Goal: Find specific page/section: Find specific page/section

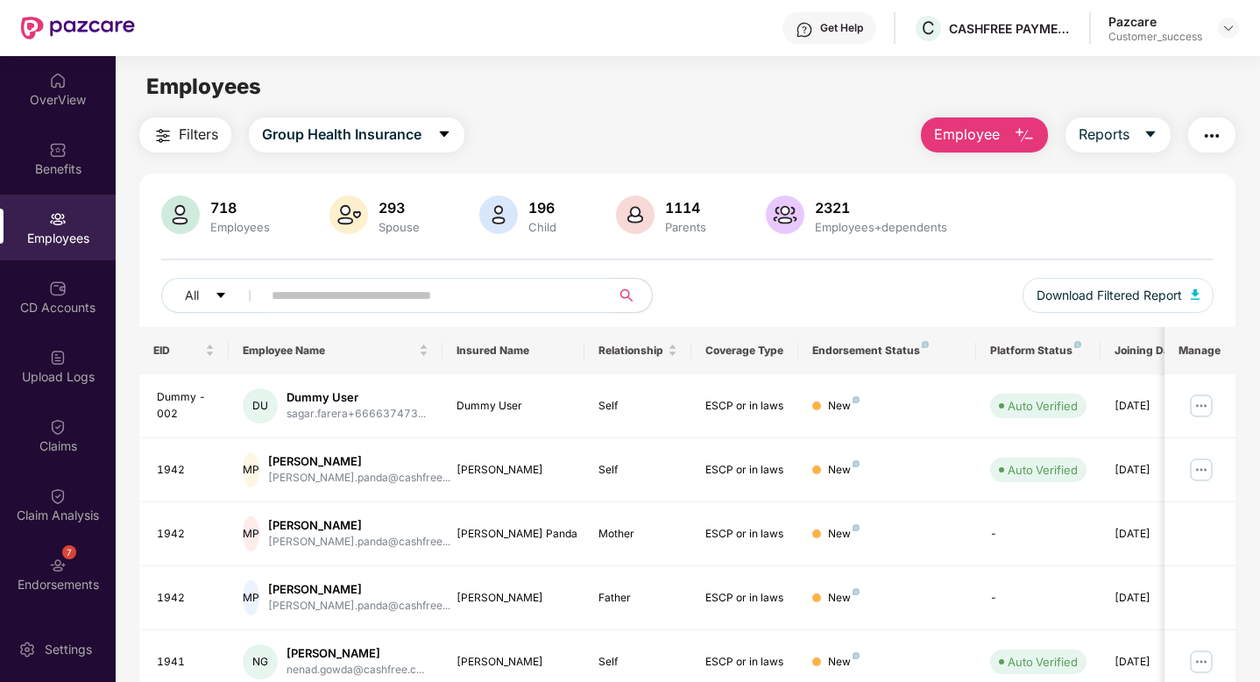
click at [1230, 23] on img at bounding box center [1228, 28] width 14 height 14
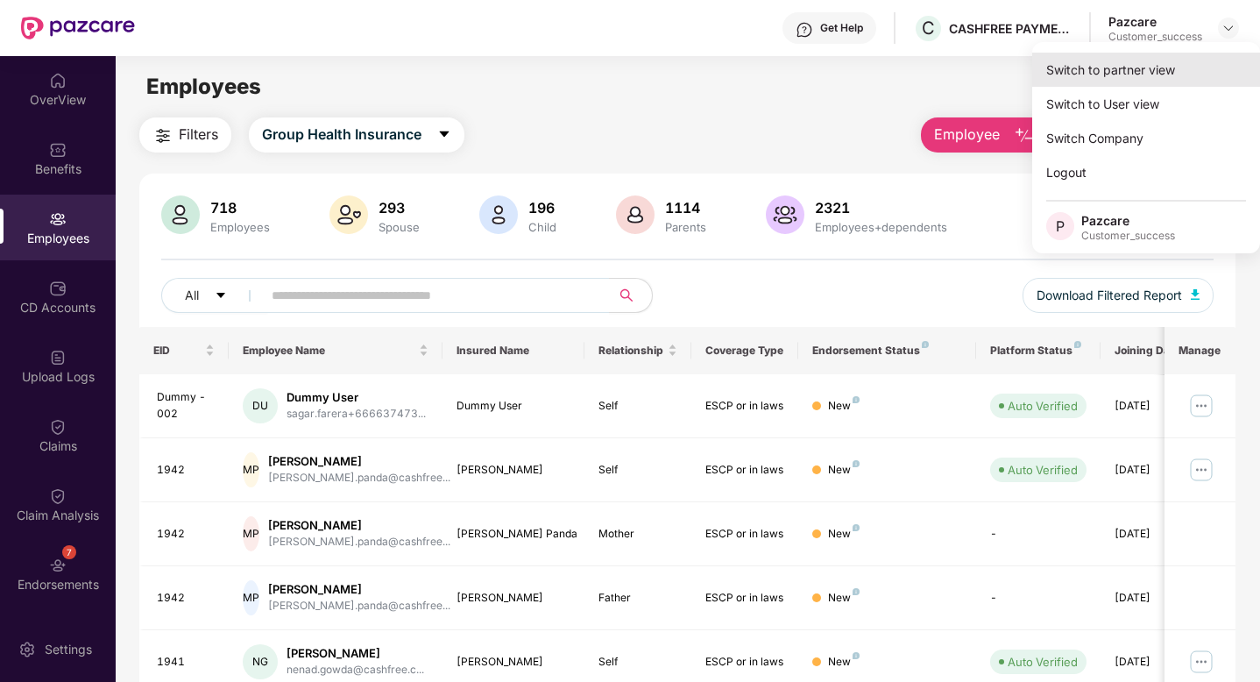
click at [1197, 62] on div "Switch to partner view" at bounding box center [1146, 70] width 228 height 34
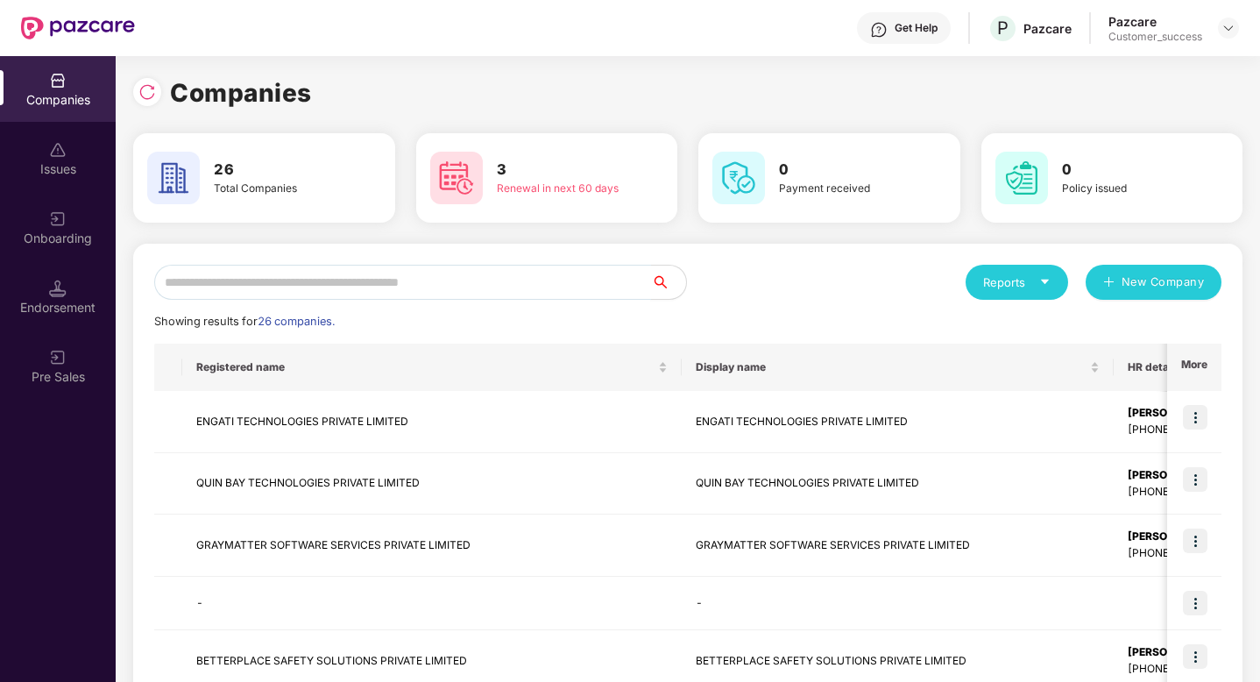
click at [597, 277] on input "text" at bounding box center [402, 282] width 497 height 35
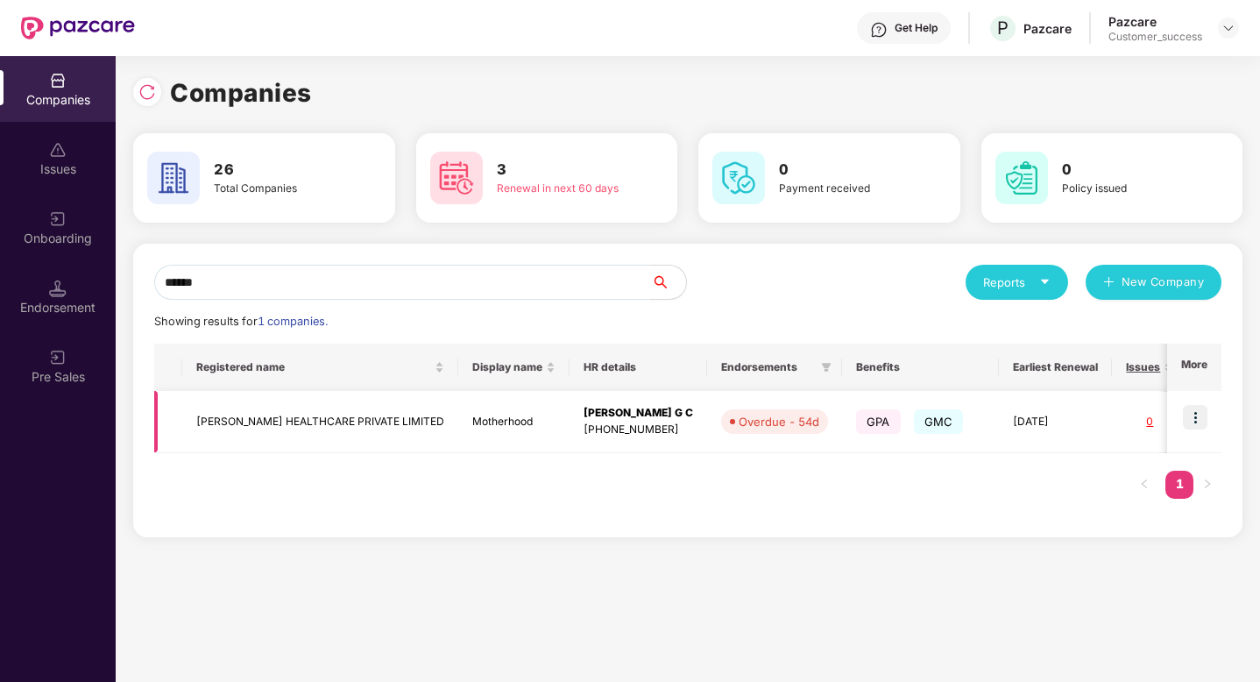
type input "******"
click at [1193, 429] on td at bounding box center [1194, 422] width 54 height 62
click at [1198, 413] on img at bounding box center [1195, 417] width 25 height 25
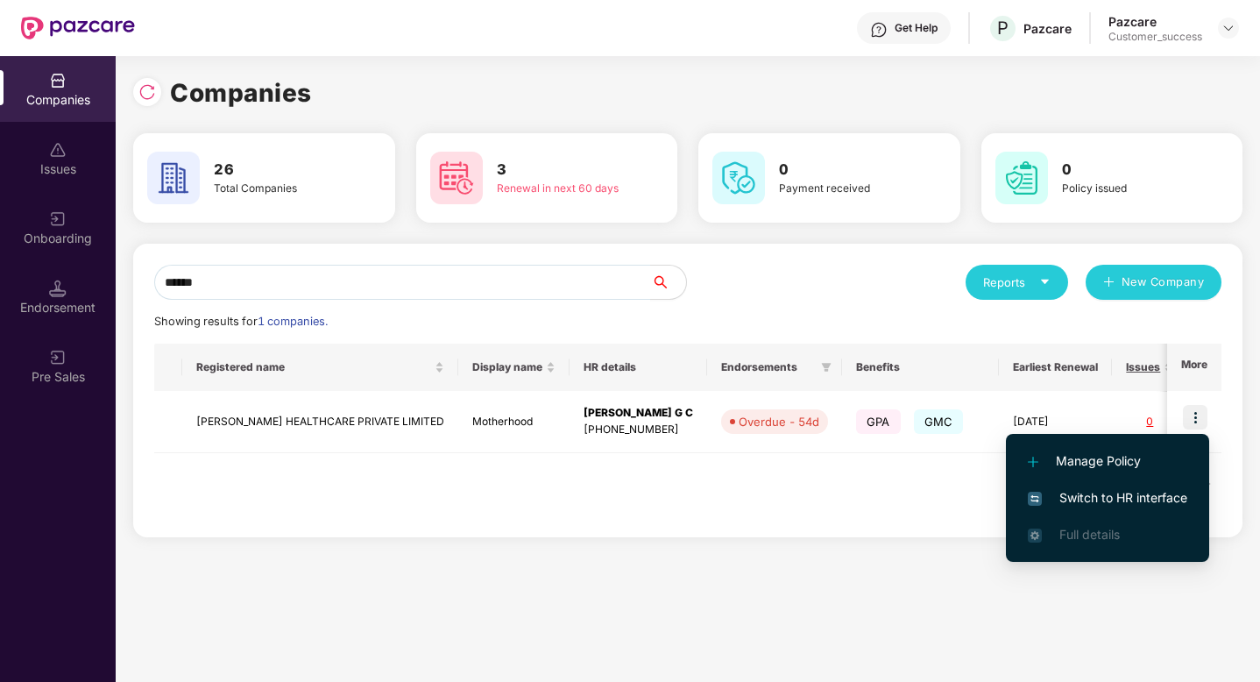
click at [1138, 491] on span "Switch to HR interface" at bounding box center [1107, 497] width 159 height 19
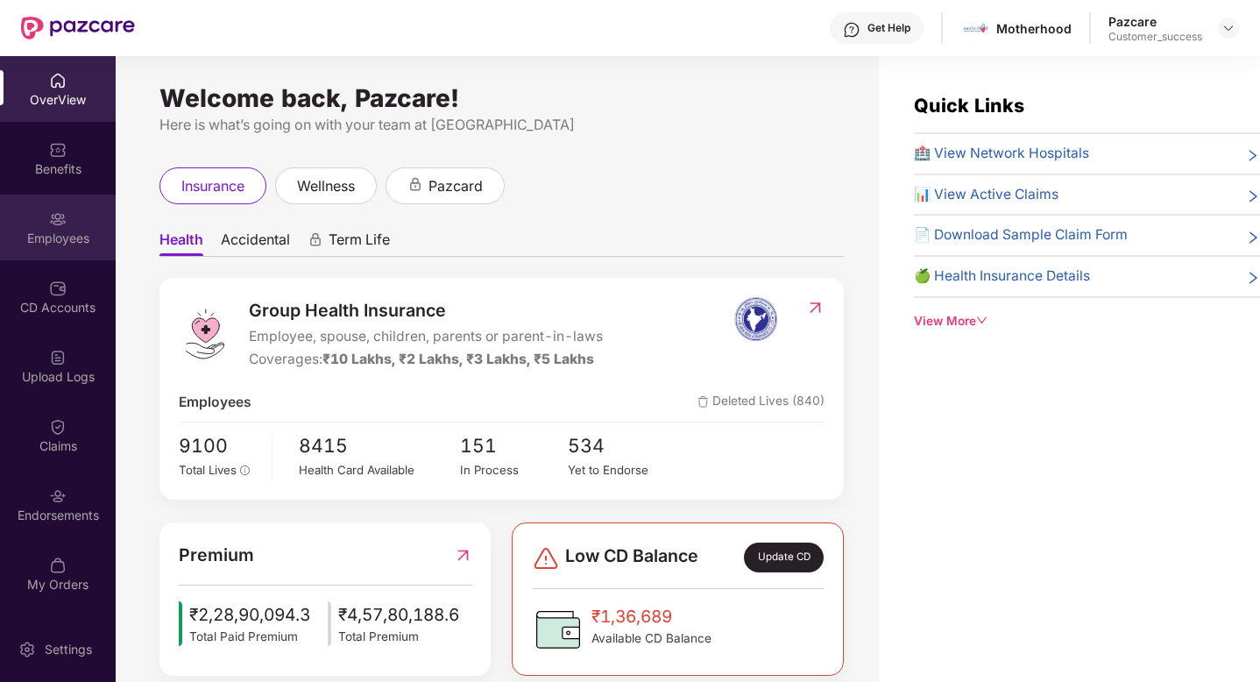
click at [67, 226] on div "Employees" at bounding box center [58, 227] width 116 height 66
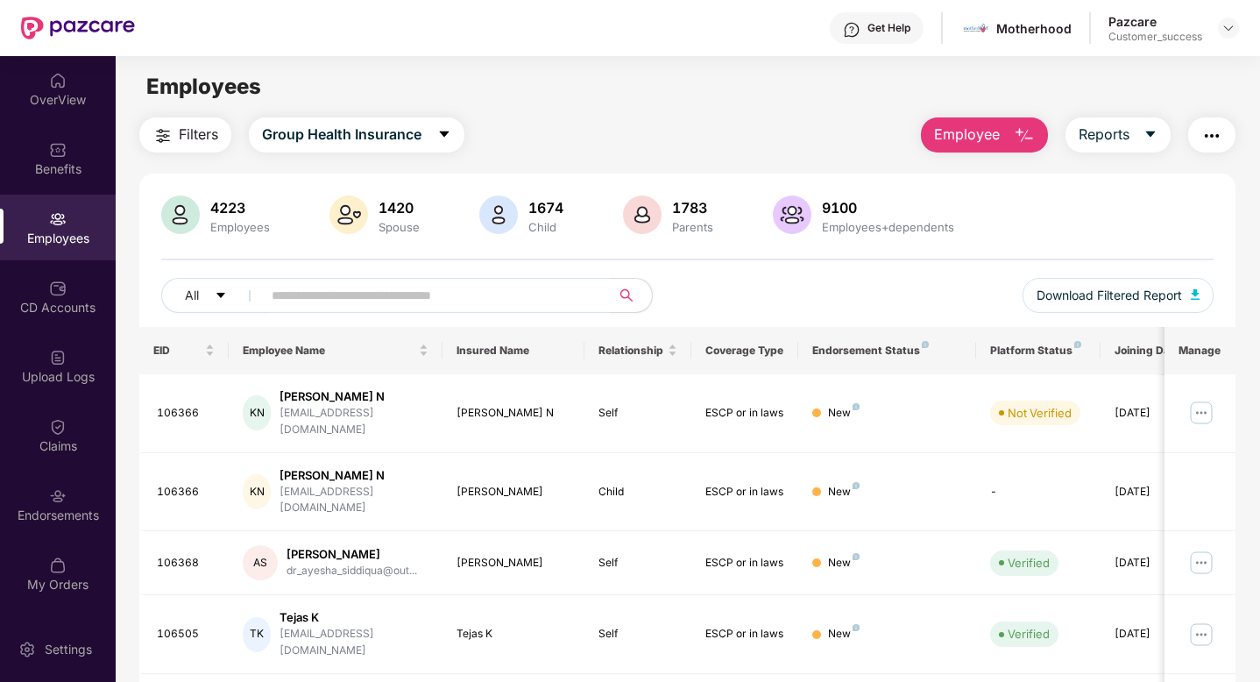
click at [290, 298] on input "text" at bounding box center [429, 295] width 314 height 26
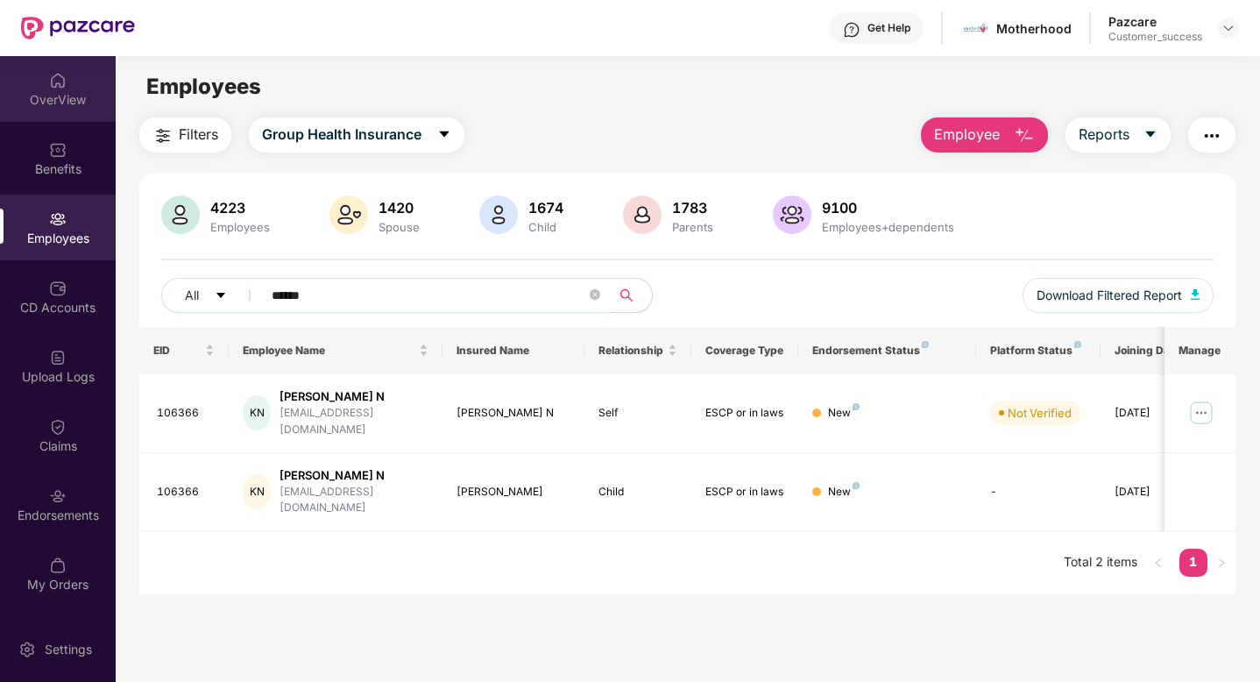
type input "******"
click at [35, 102] on div "OverView" at bounding box center [58, 100] width 116 height 18
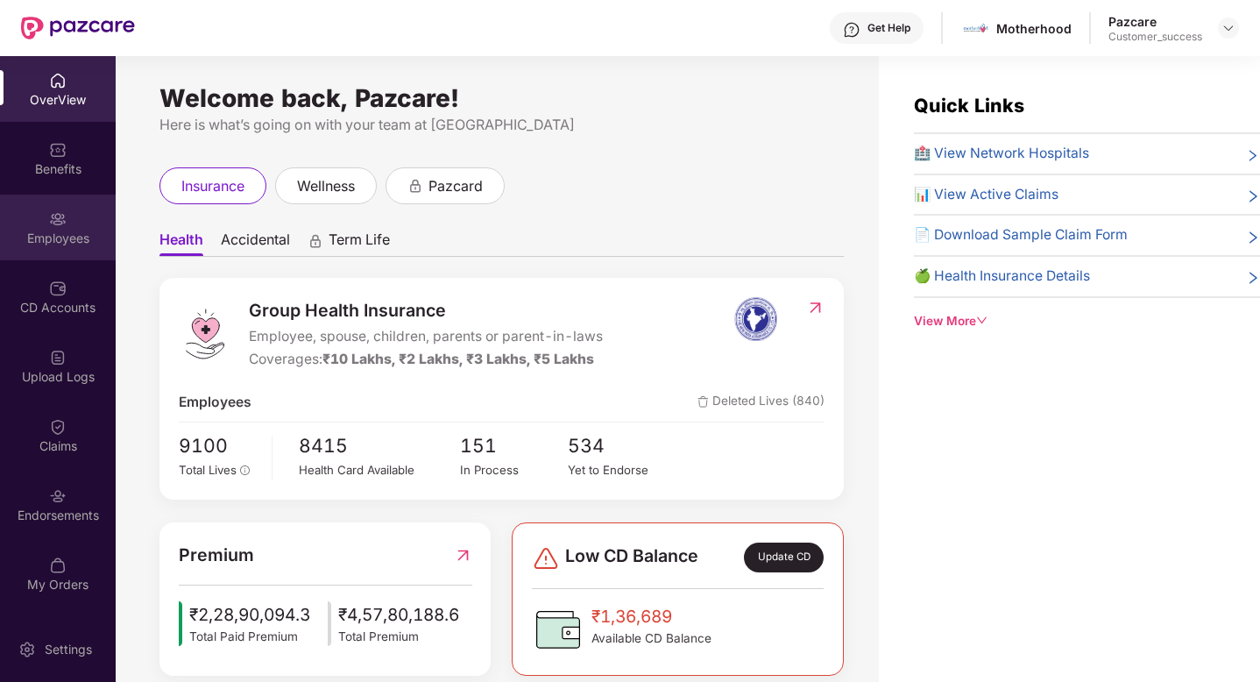
click at [47, 225] on div "Employees" at bounding box center [58, 227] width 116 height 66
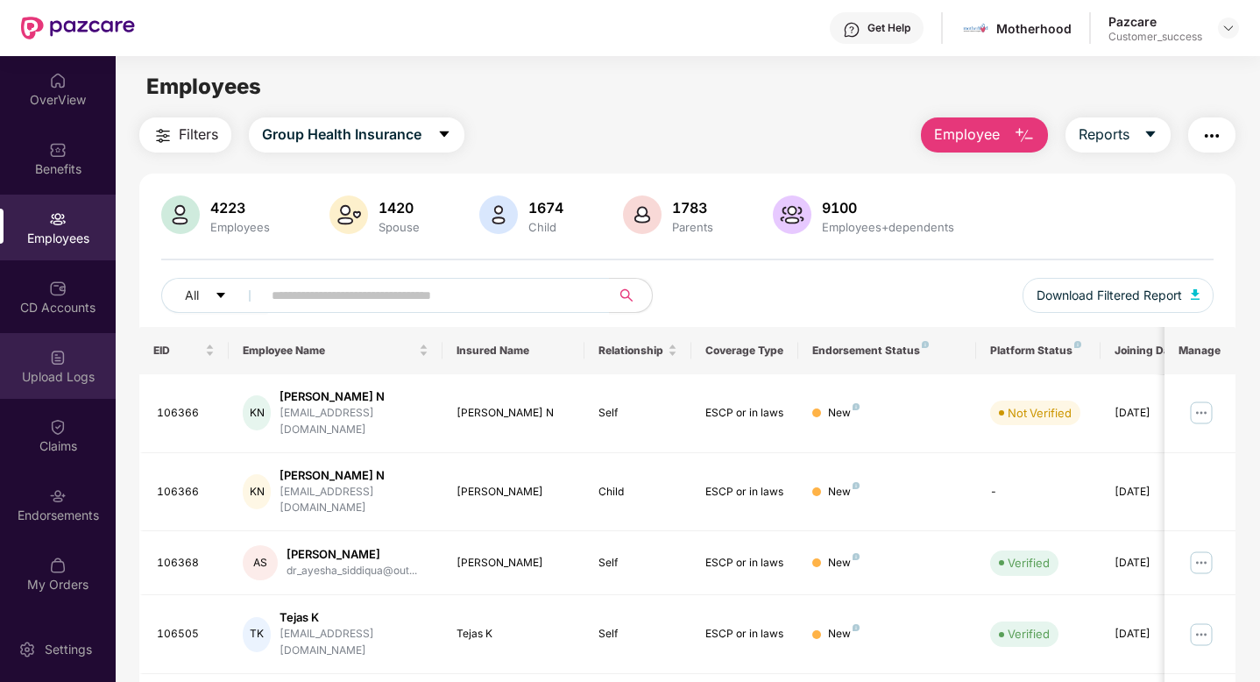
click at [61, 369] on div "Upload Logs" at bounding box center [58, 377] width 116 height 18
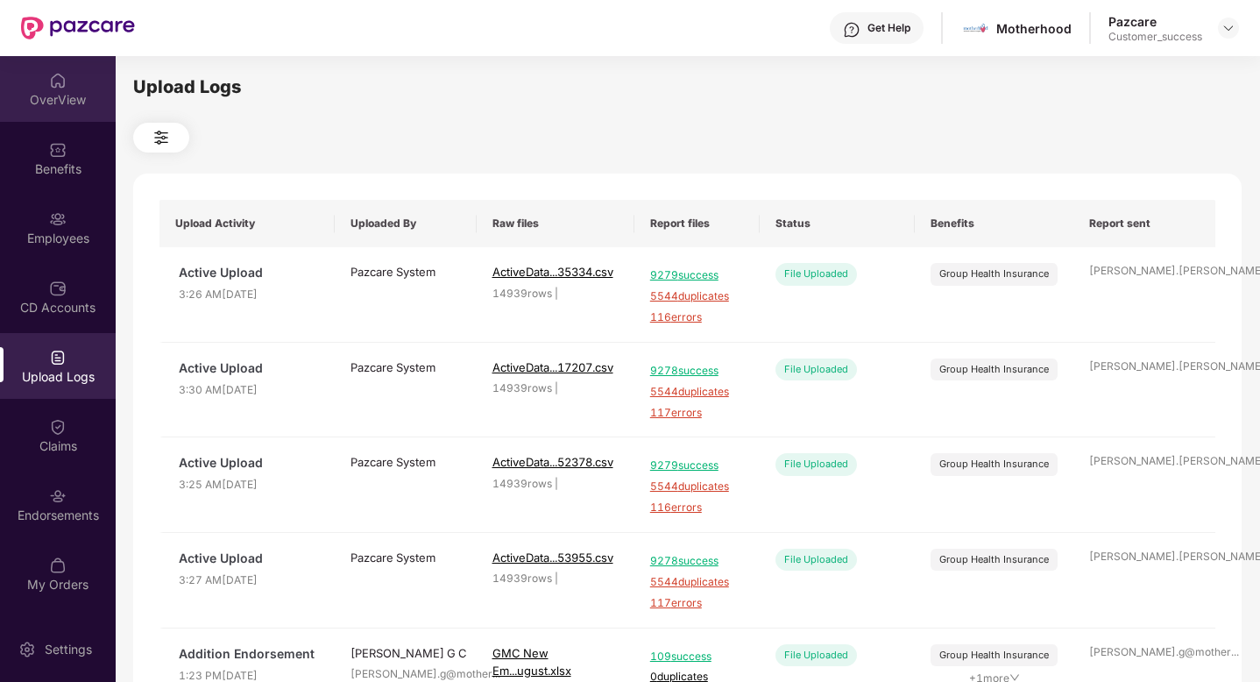
click at [44, 96] on div "OverView" at bounding box center [58, 100] width 116 height 18
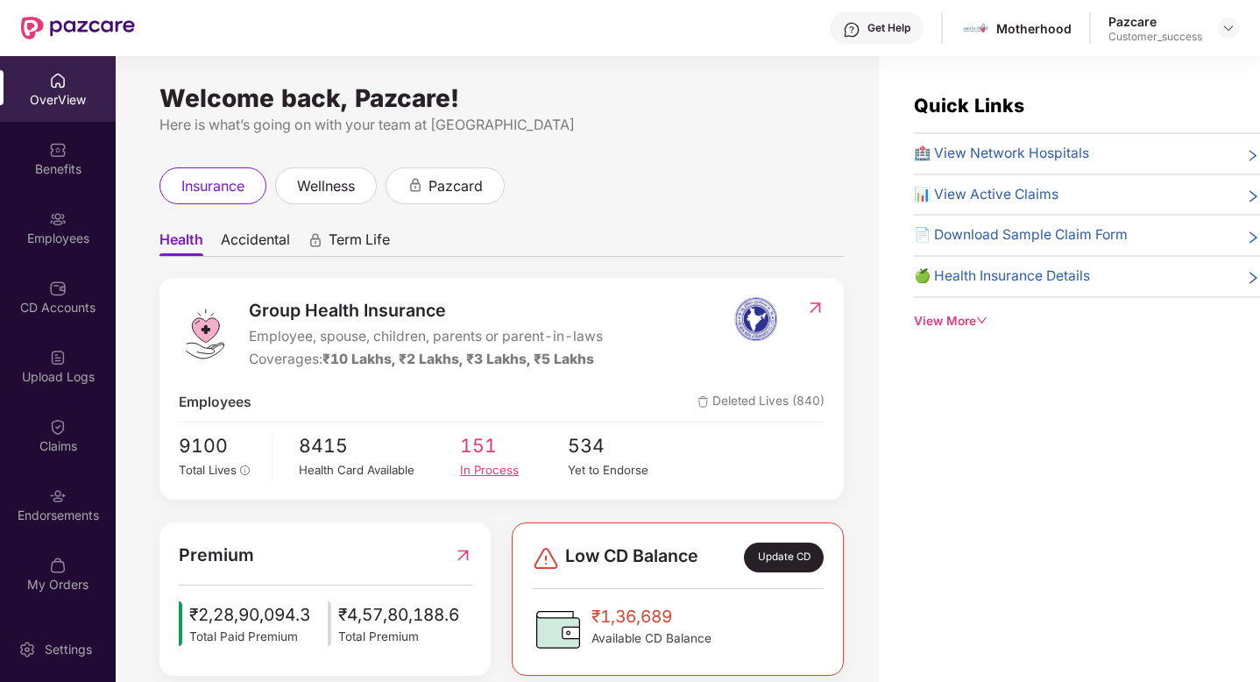
click at [493, 451] on span "151" at bounding box center [514, 445] width 108 height 29
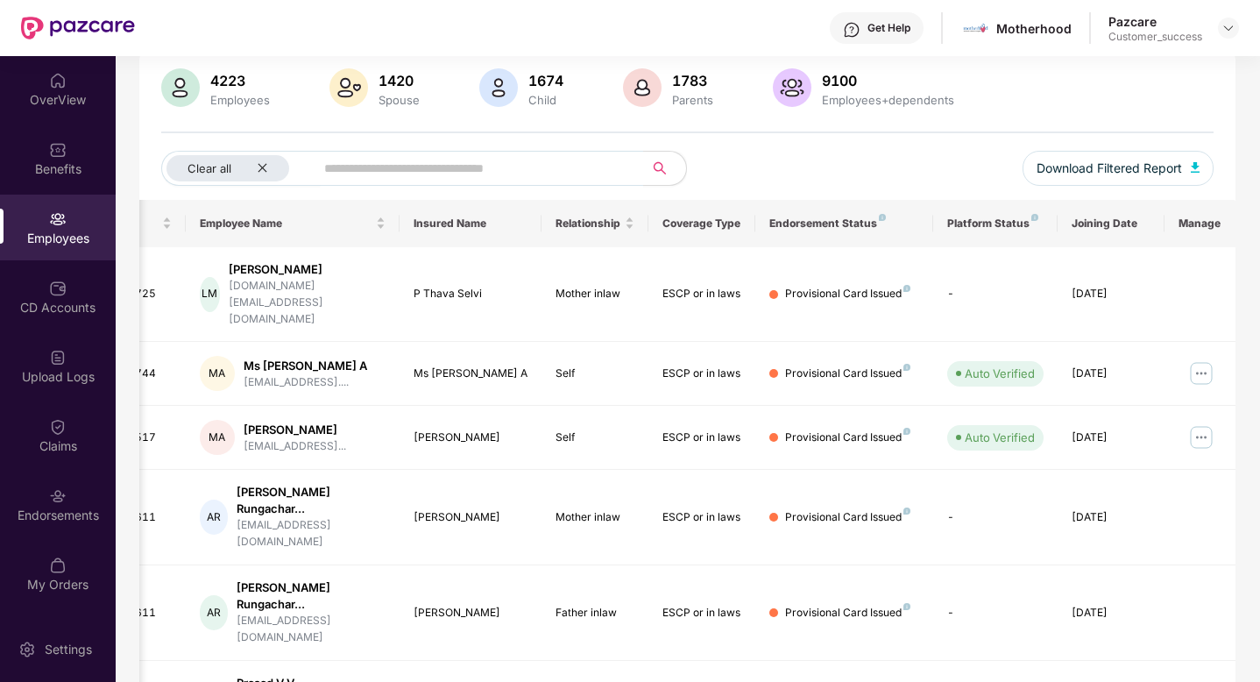
scroll to position [395, 0]
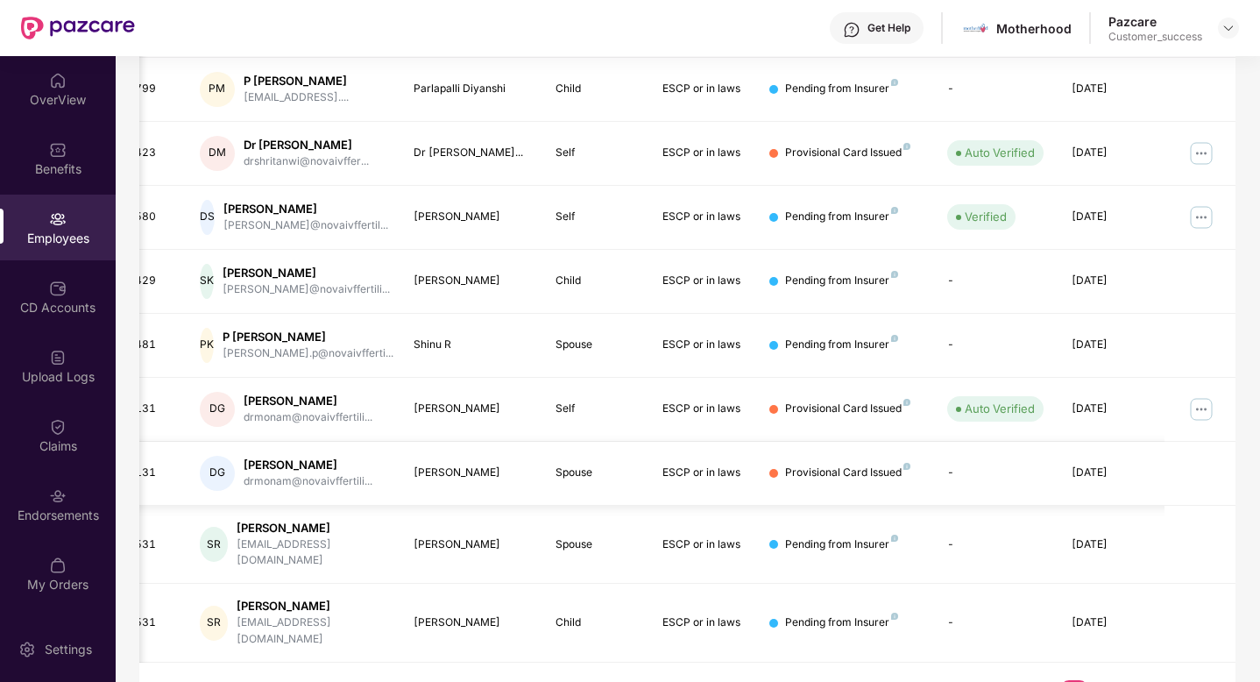
scroll to position [0, 0]
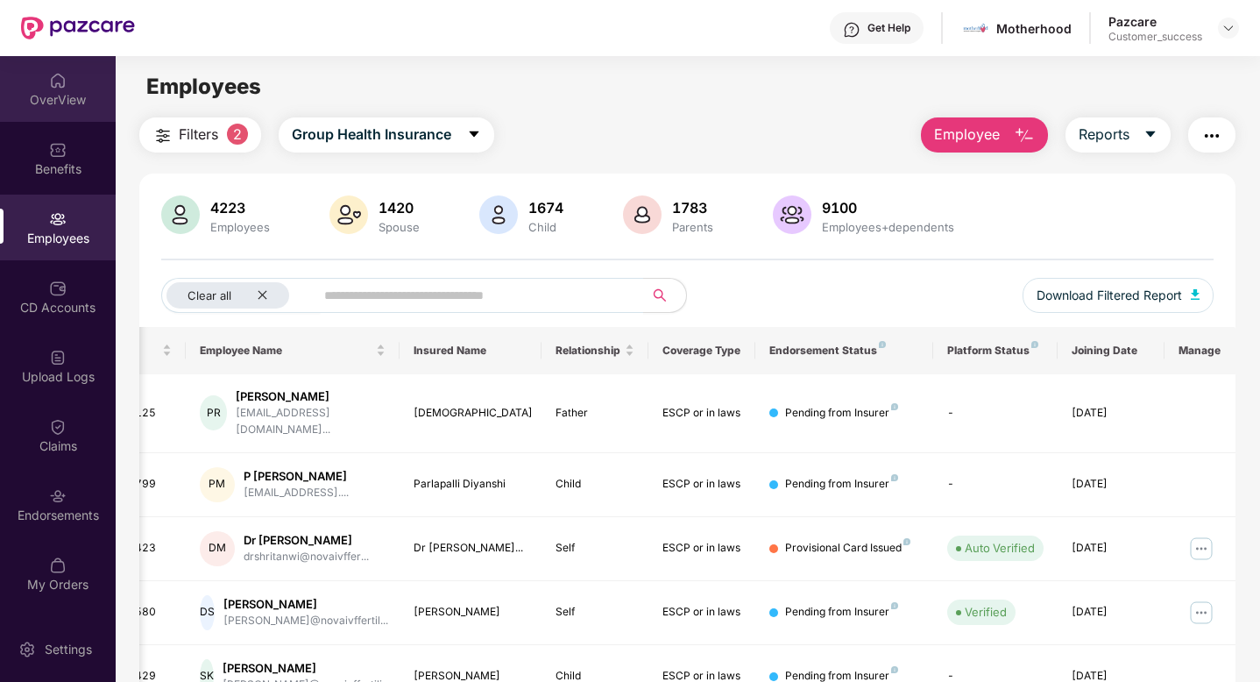
click at [53, 89] on div "OverView" at bounding box center [58, 89] width 116 height 66
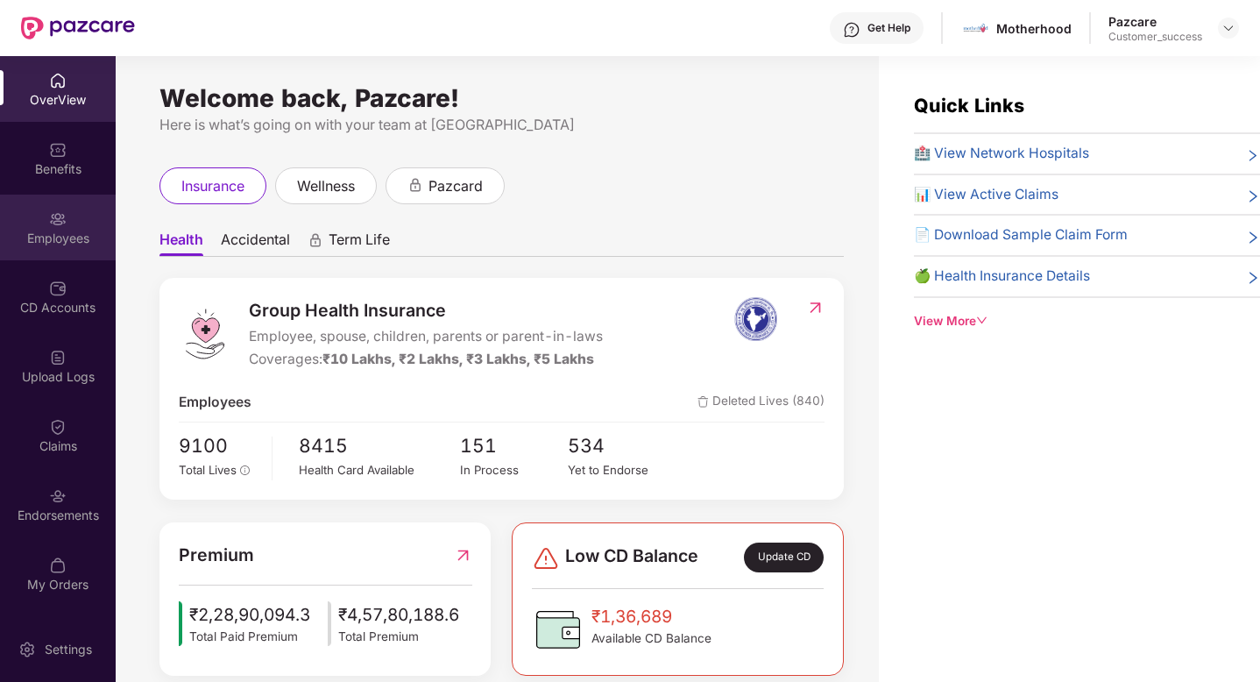
click at [67, 225] on div "Employees" at bounding box center [58, 227] width 116 height 66
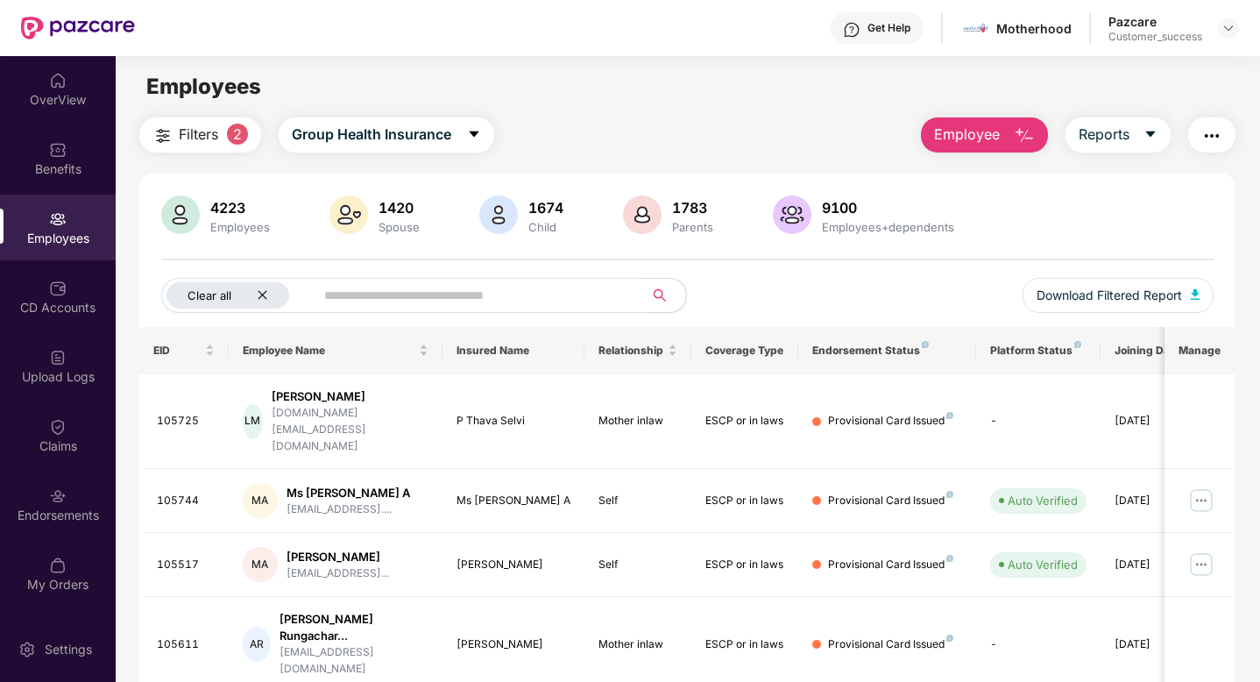
click at [257, 299] on icon "close" at bounding box center [262, 294] width 11 height 11
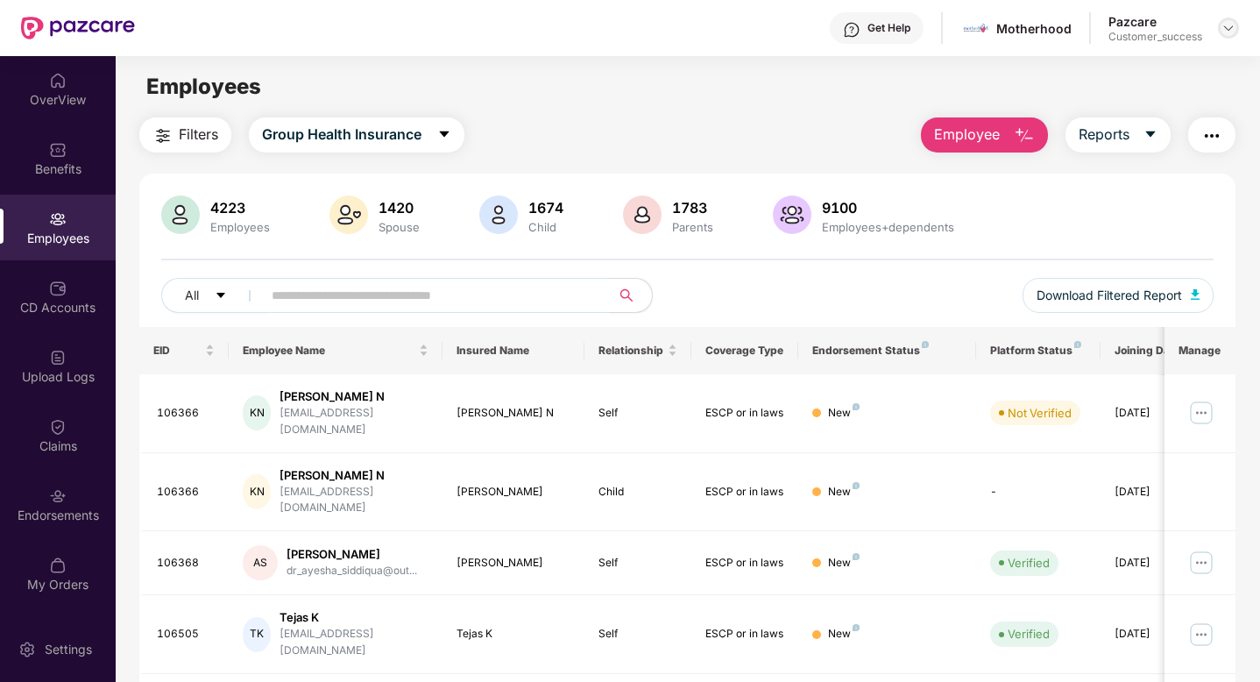
click at [1236, 25] on div at bounding box center [1228, 28] width 21 height 21
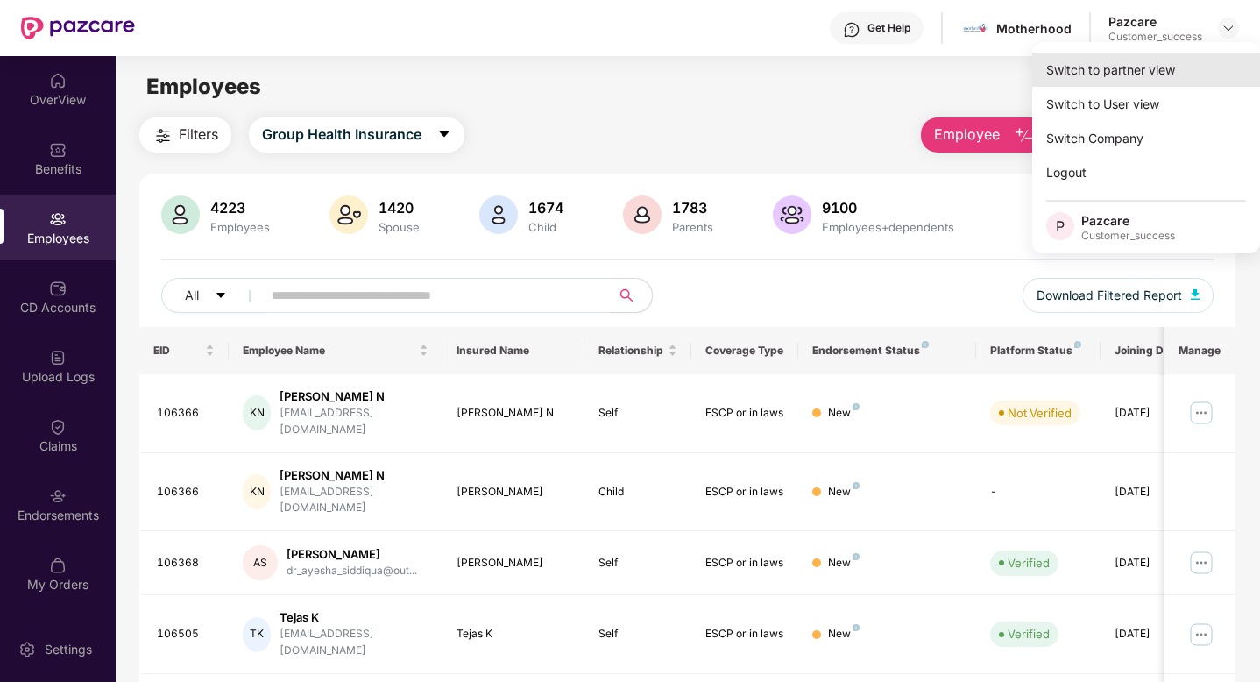
click at [1165, 62] on div "Switch to partner view" at bounding box center [1146, 70] width 228 height 34
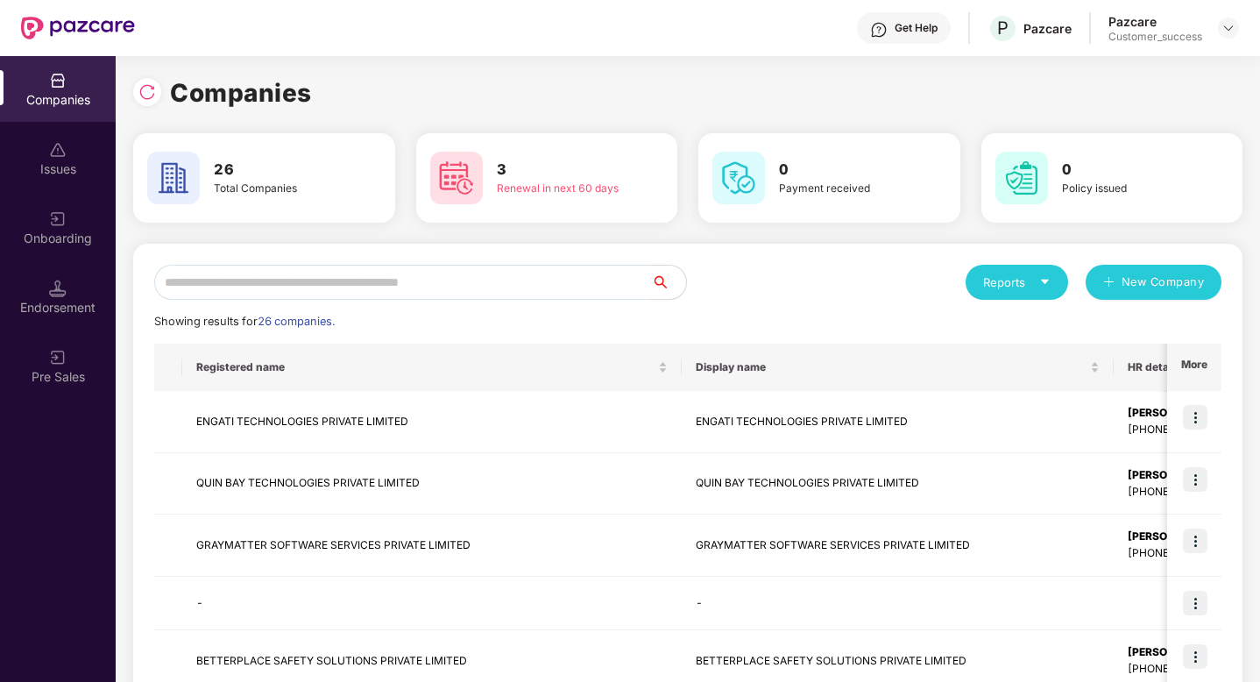
click at [373, 284] on input "text" at bounding box center [402, 282] width 497 height 35
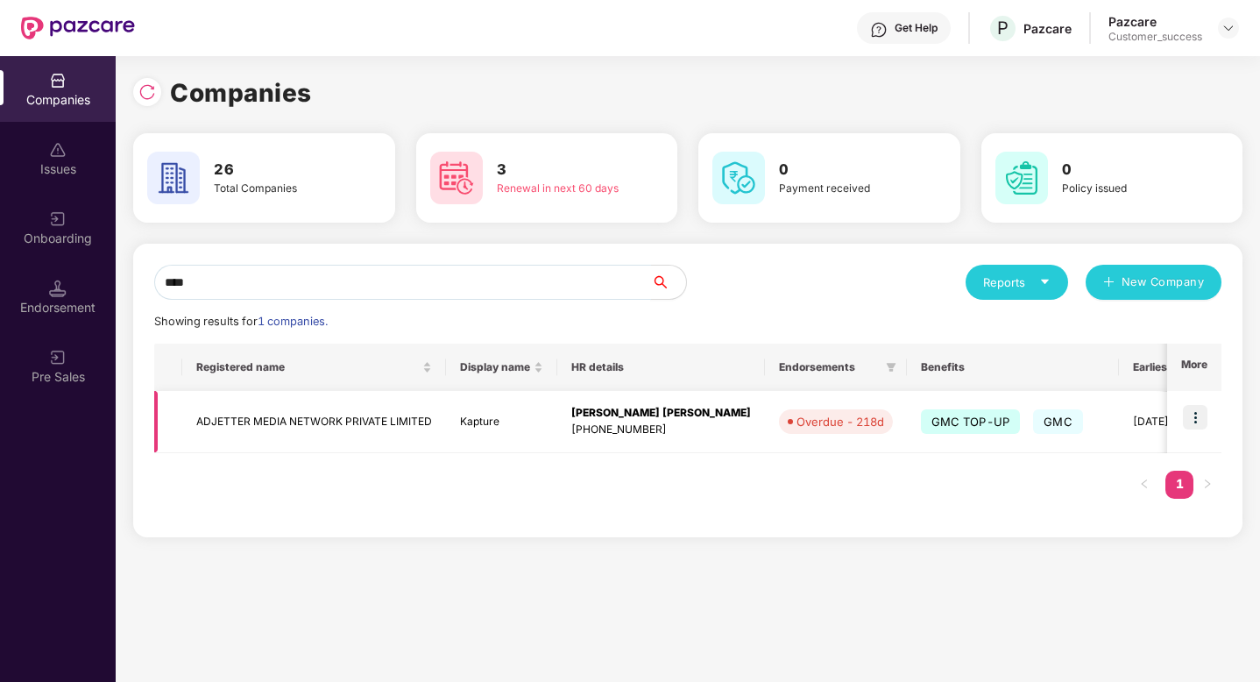
type input "****"
click at [1194, 413] on img at bounding box center [1195, 417] width 25 height 25
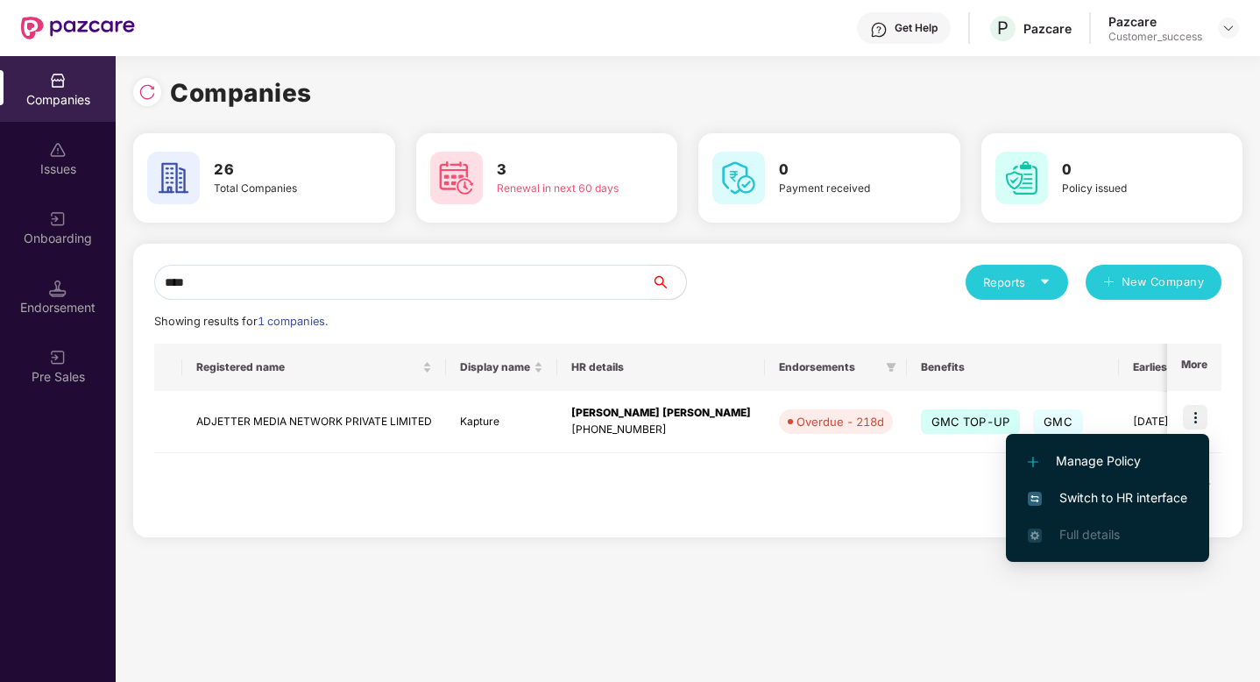
click at [1145, 498] on span "Switch to HR interface" at bounding box center [1107, 497] width 159 height 19
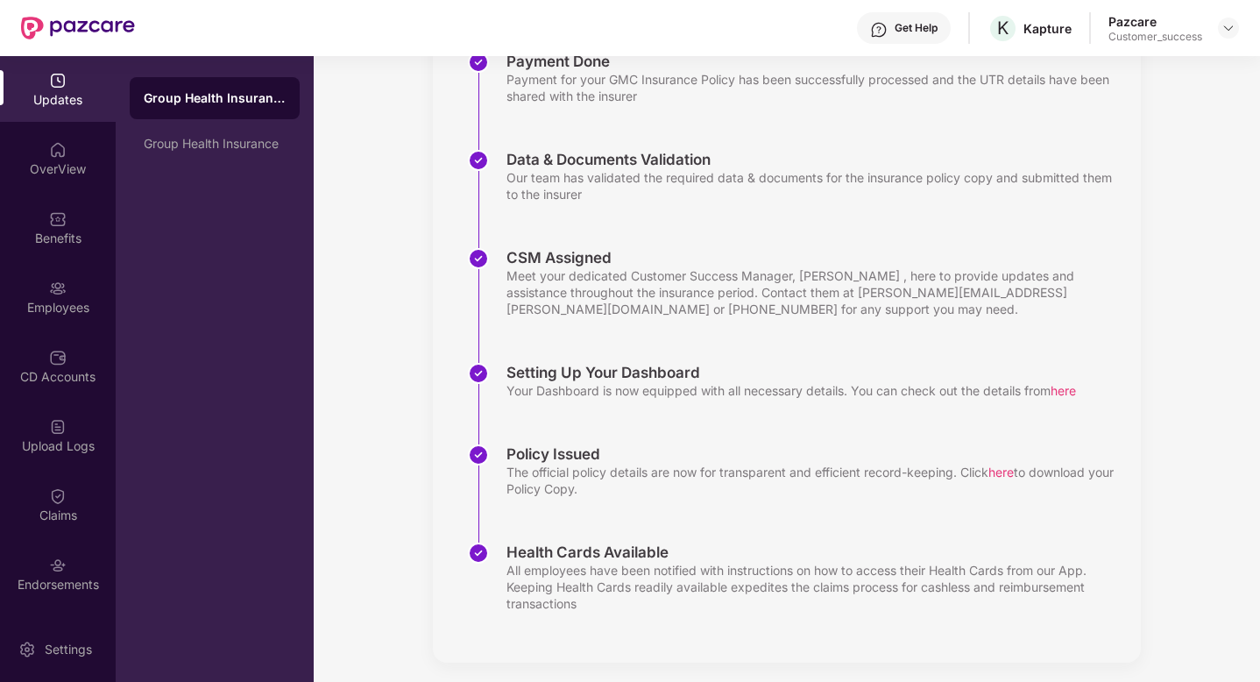
scroll to position [298, 0]
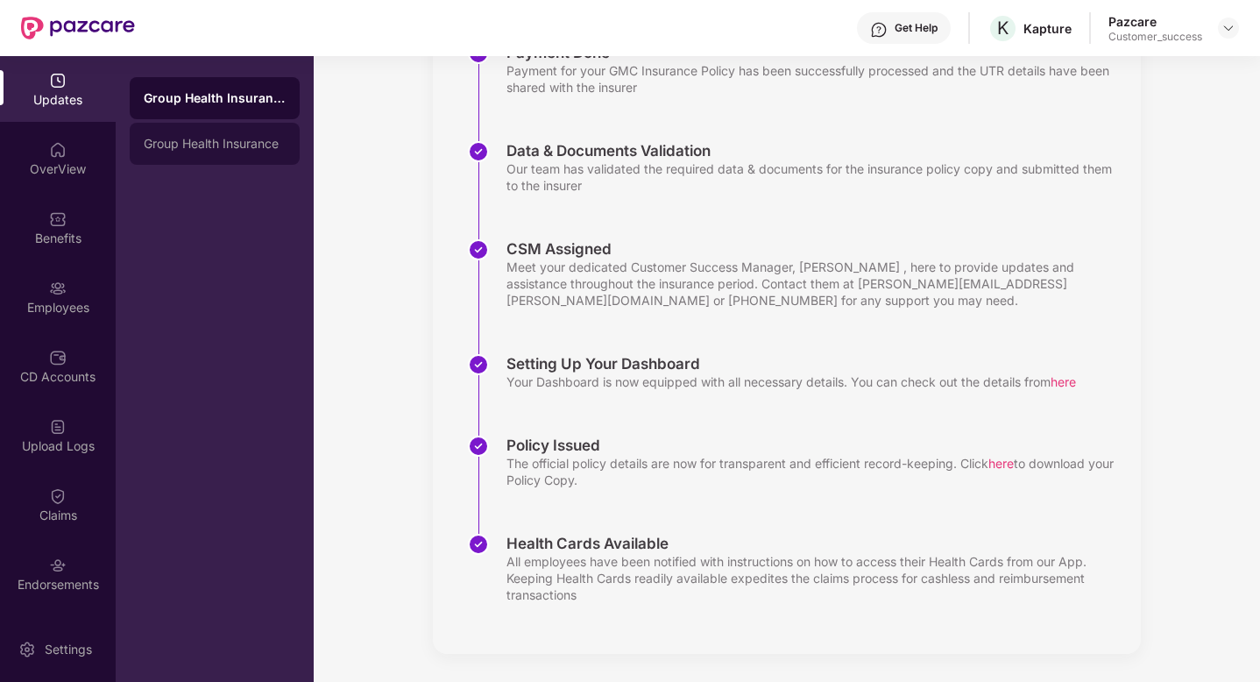
click at [209, 156] on div "Group Health Insurance" at bounding box center [215, 144] width 170 height 42
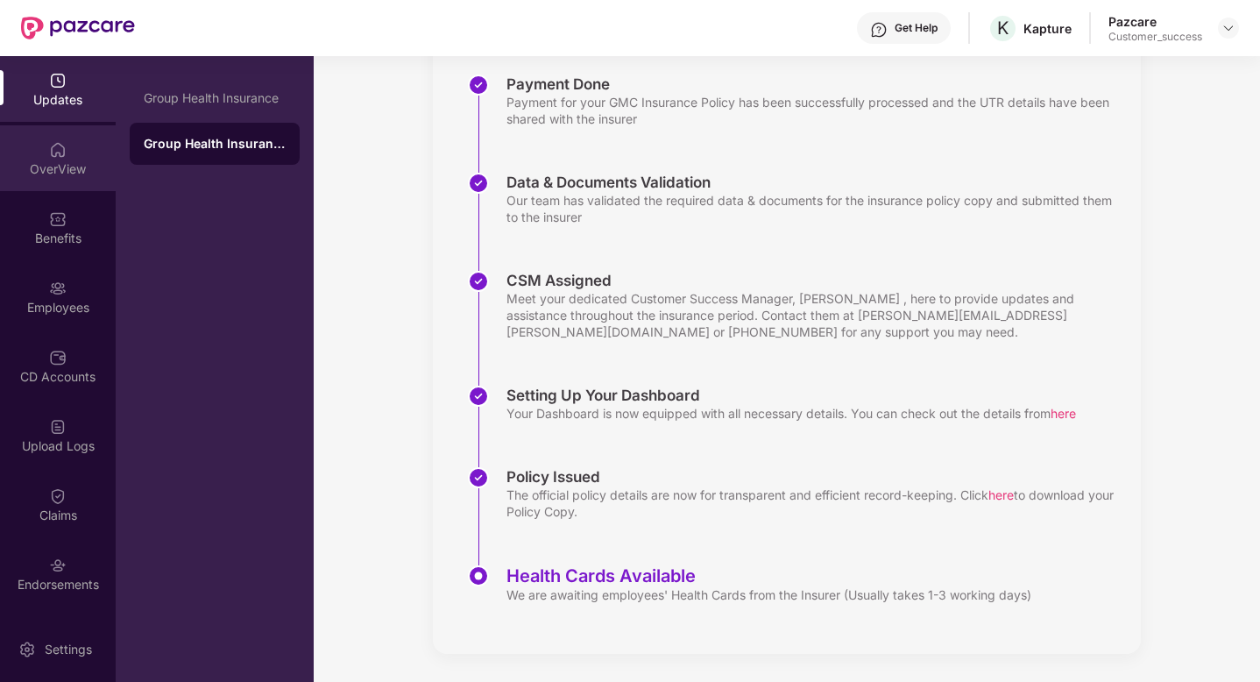
click at [38, 143] on div "OverView" at bounding box center [58, 158] width 116 height 66
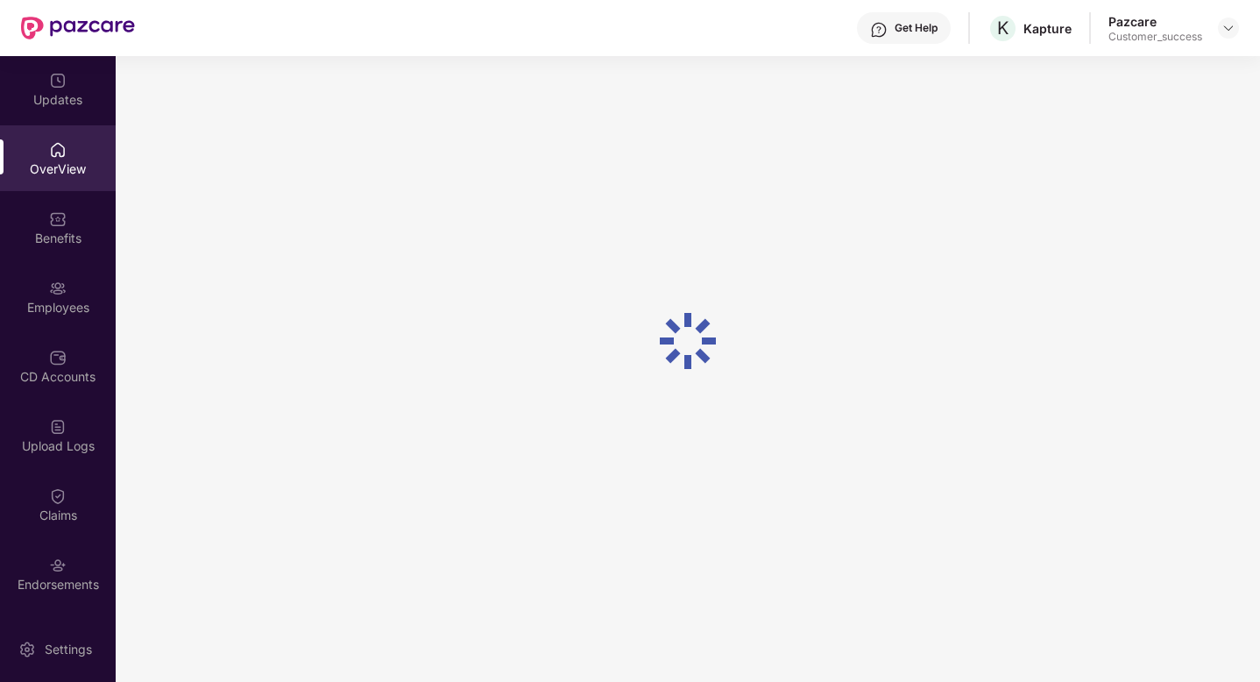
scroll to position [56, 0]
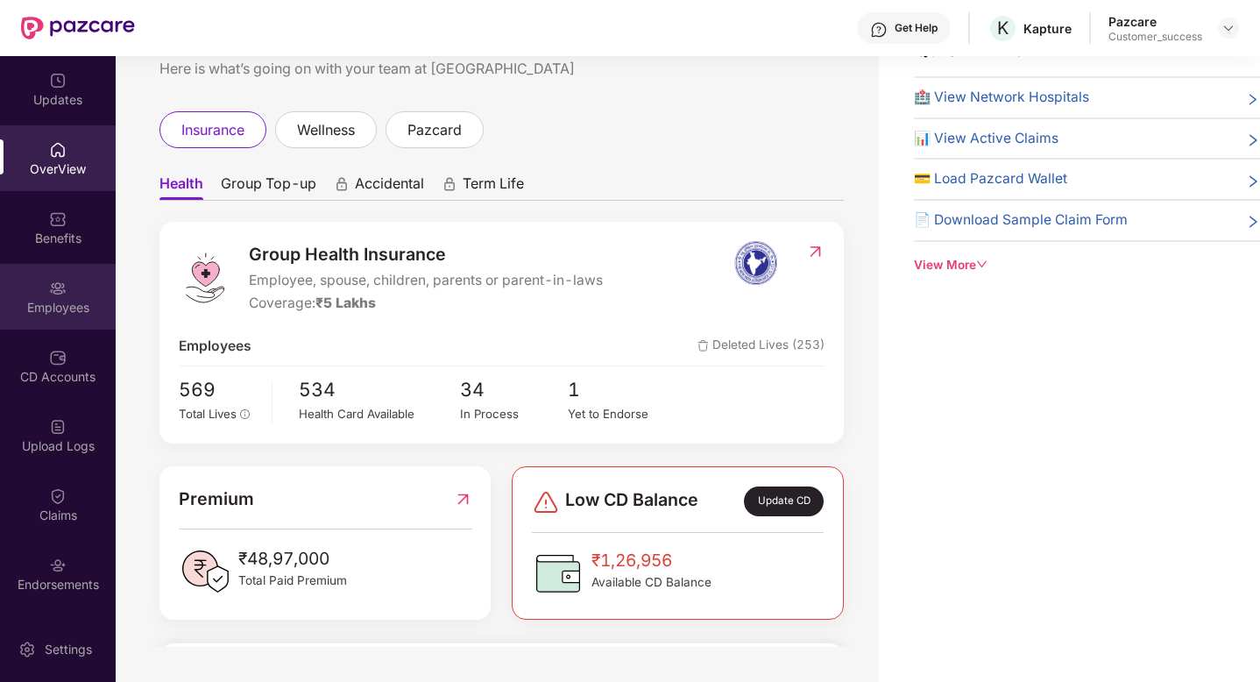
click at [47, 300] on div "Employees" at bounding box center [58, 308] width 116 height 18
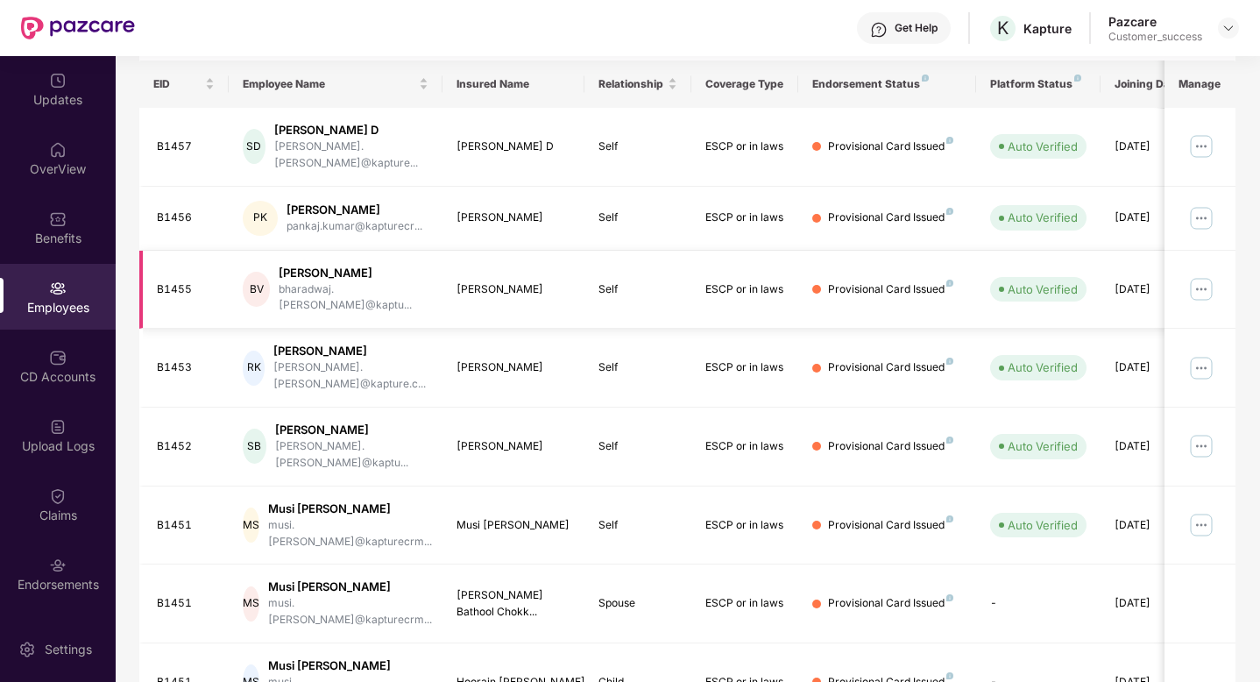
scroll to position [0, 0]
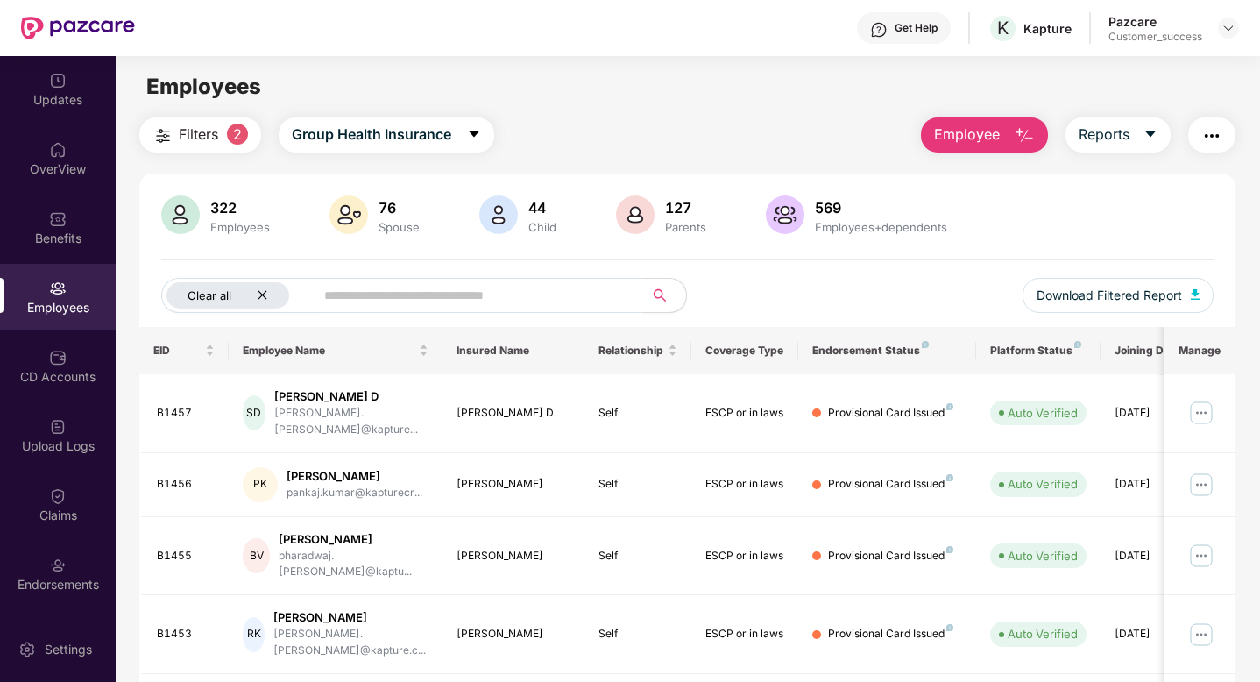
click at [263, 289] on icon "close" at bounding box center [262, 294] width 11 height 11
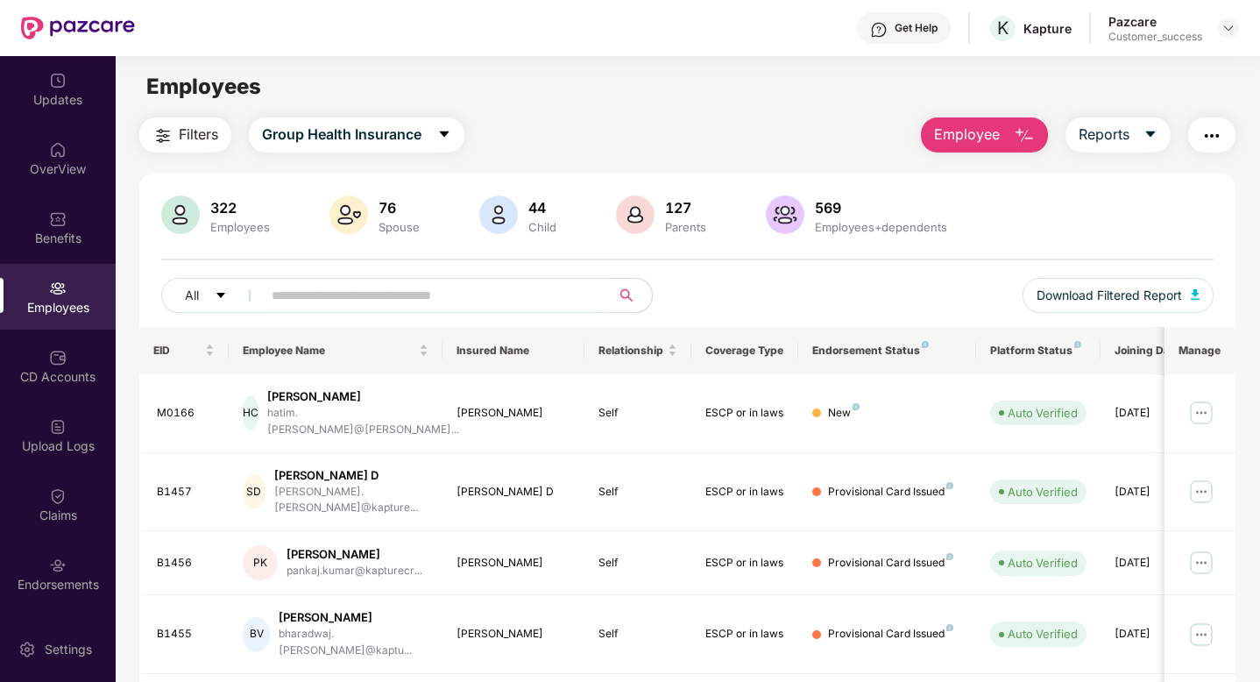
click at [366, 292] on input "text" at bounding box center [429, 295] width 314 height 26
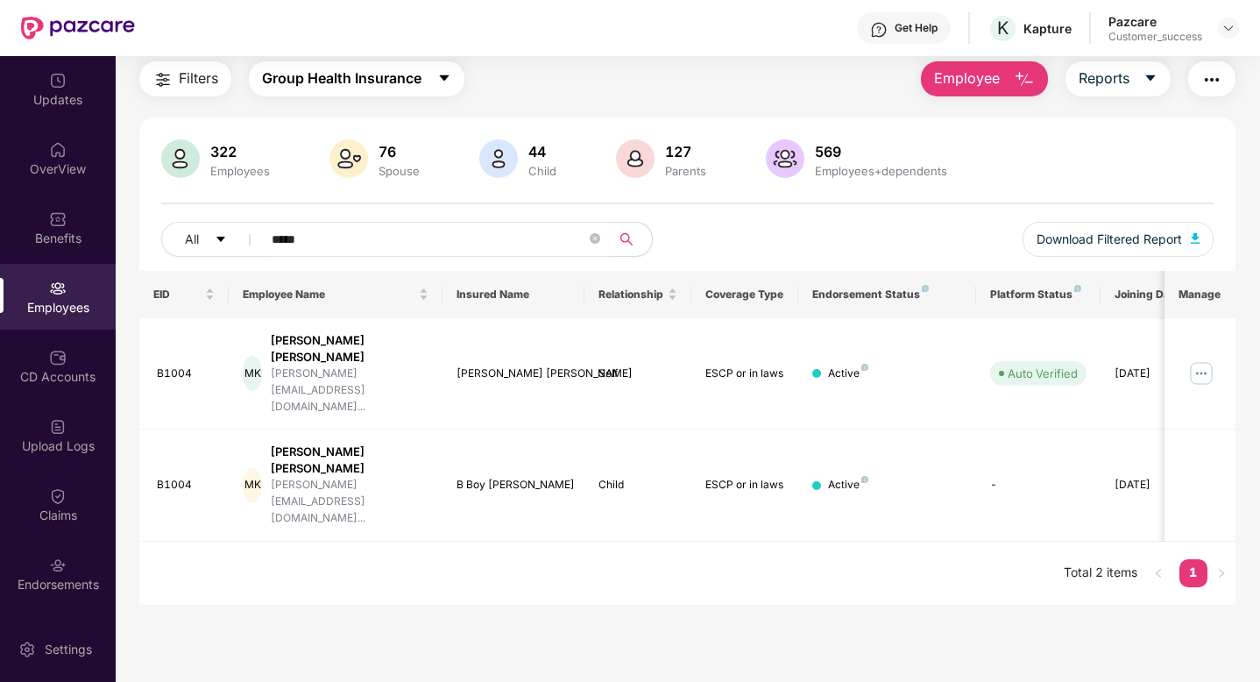
type input "*****"
click at [352, 64] on button "Group Health Insurance" at bounding box center [356, 78] width 215 height 35
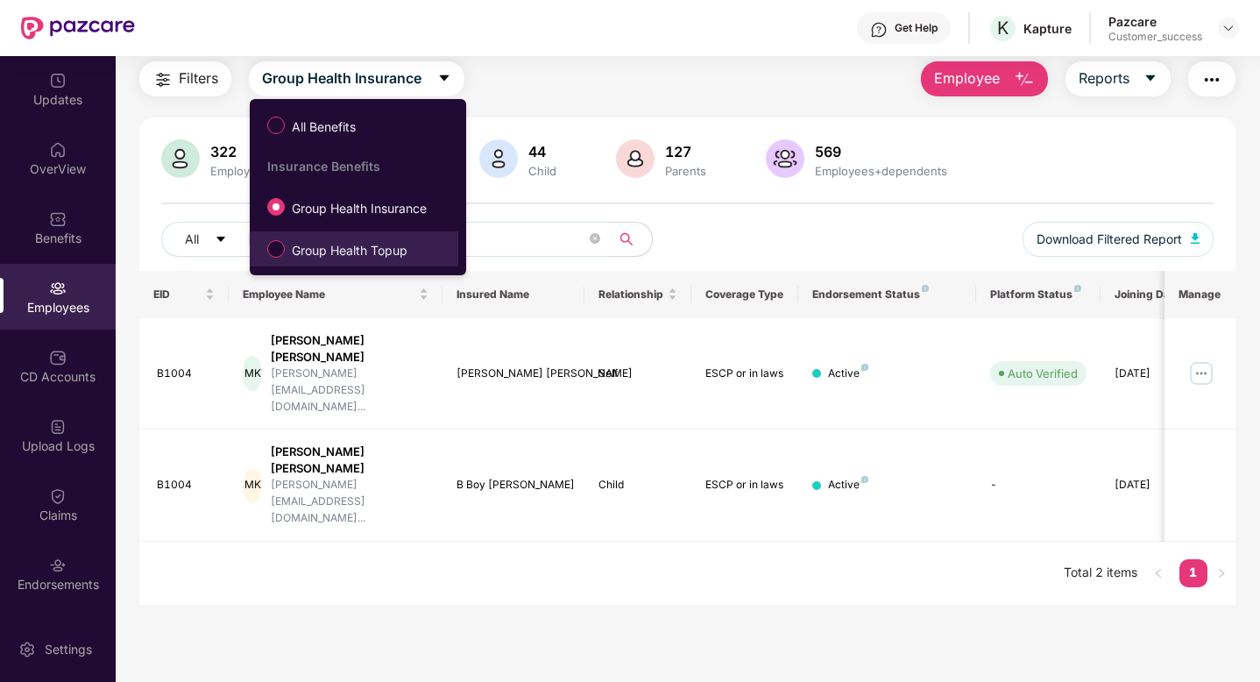
click at [346, 239] on label "Group Health Topup" at bounding box center [340, 249] width 165 height 30
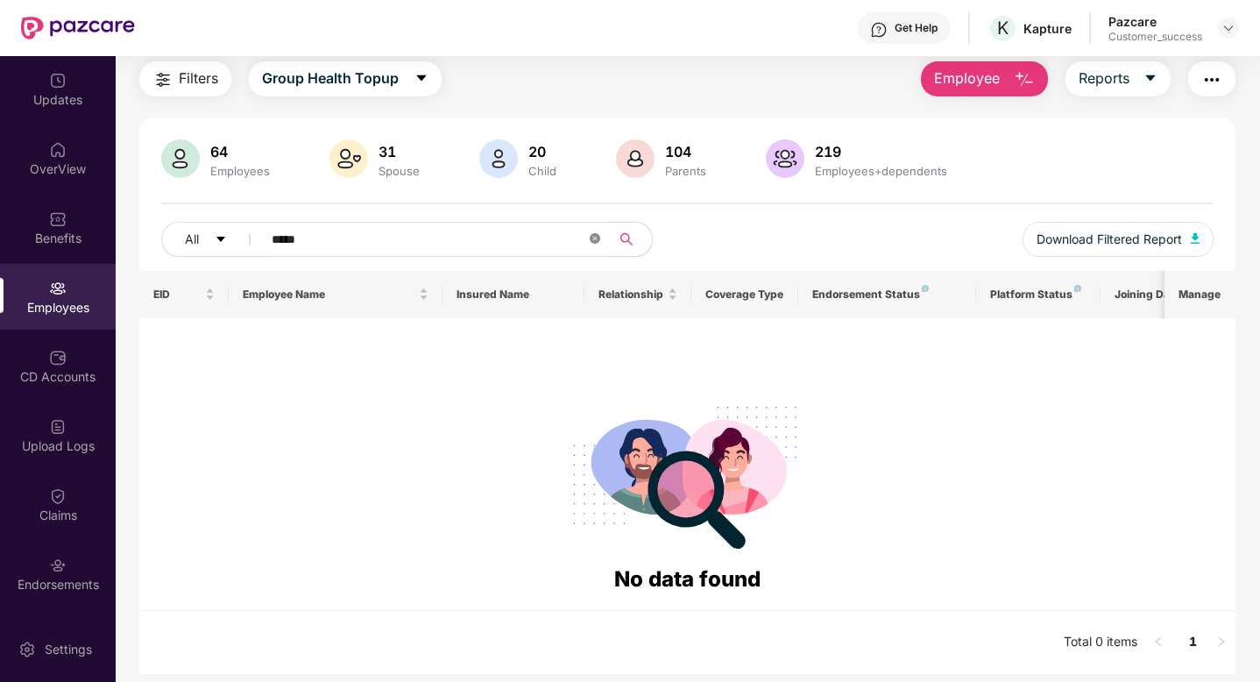
click at [597, 240] on icon "close-circle" at bounding box center [595, 238] width 11 height 11
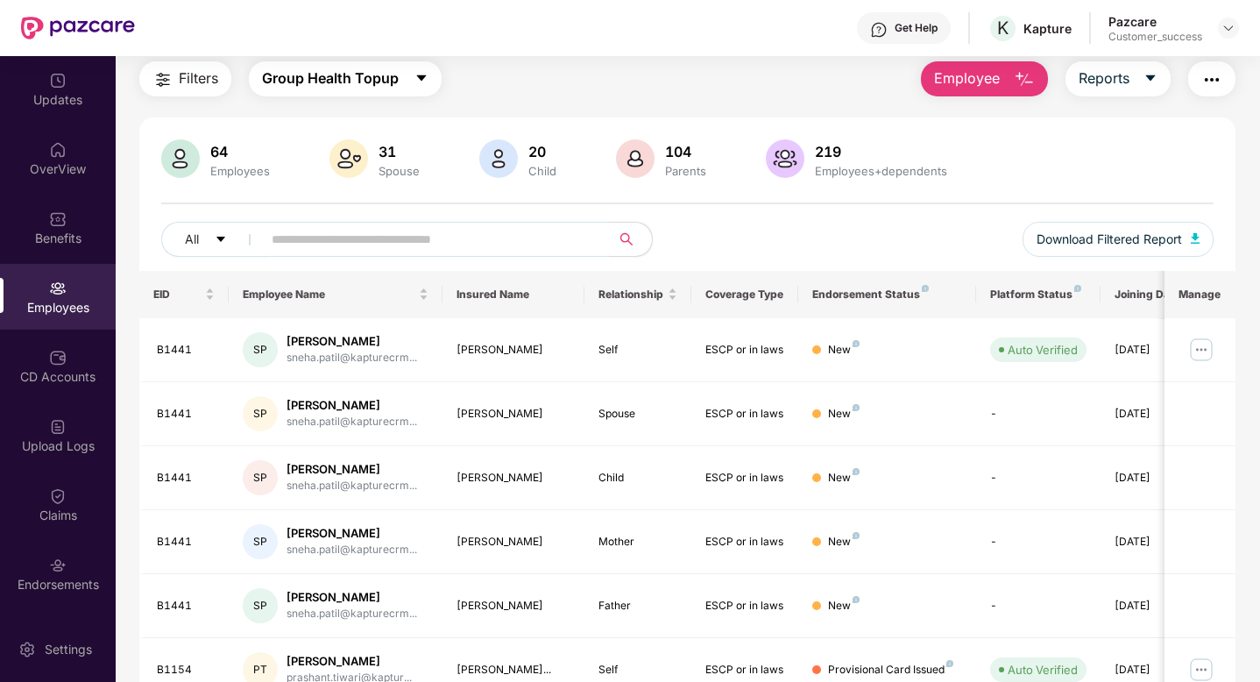
click at [407, 78] on button "Group Health Topup" at bounding box center [345, 78] width 193 height 35
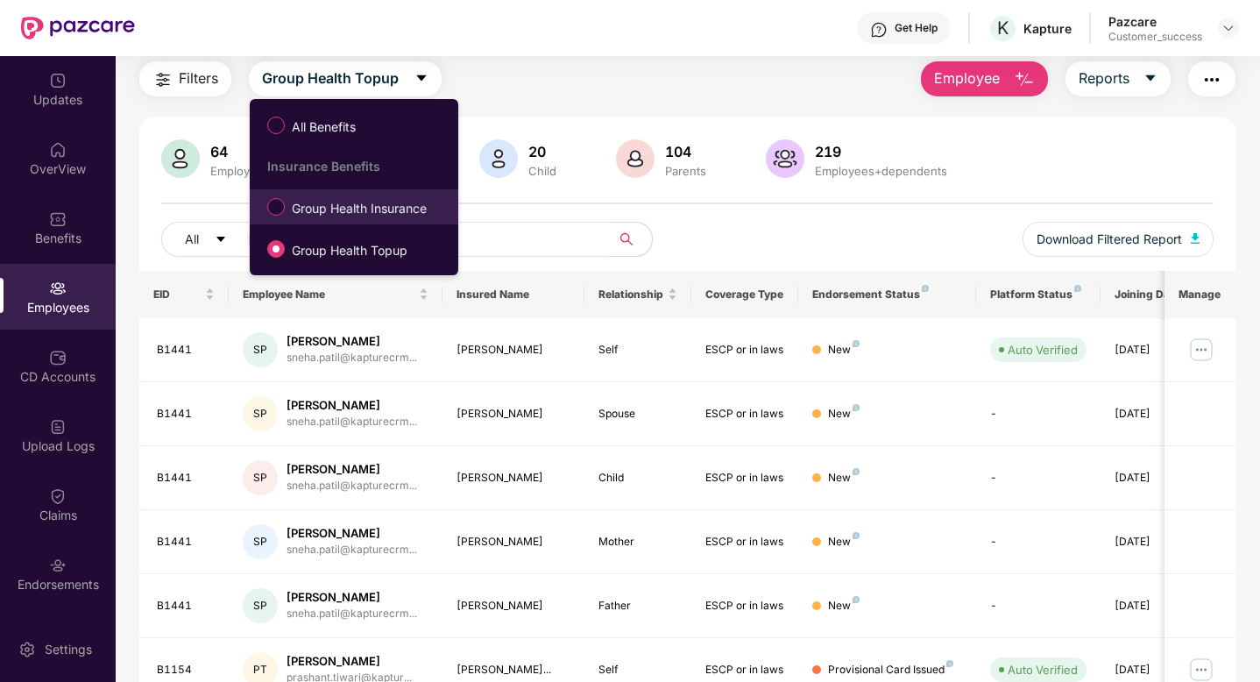
click at [436, 208] on label "Group Health Insurance" at bounding box center [350, 207] width 184 height 30
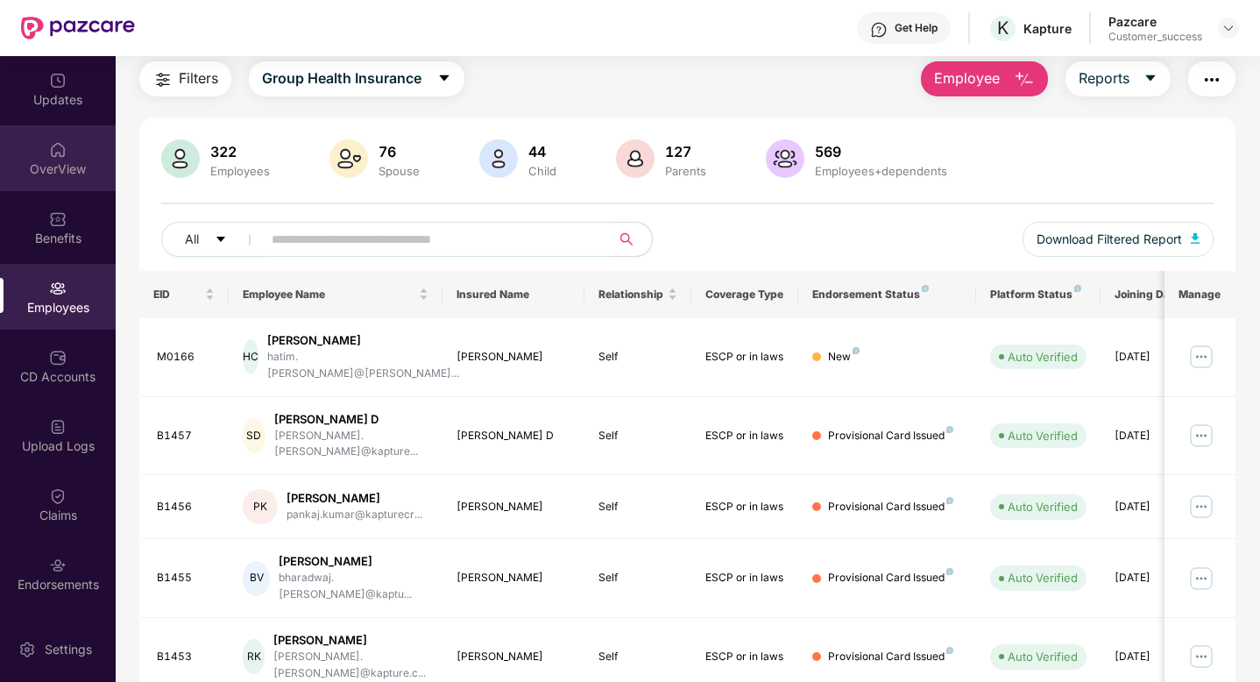
click at [75, 168] on div "OverView" at bounding box center [58, 169] width 116 height 18
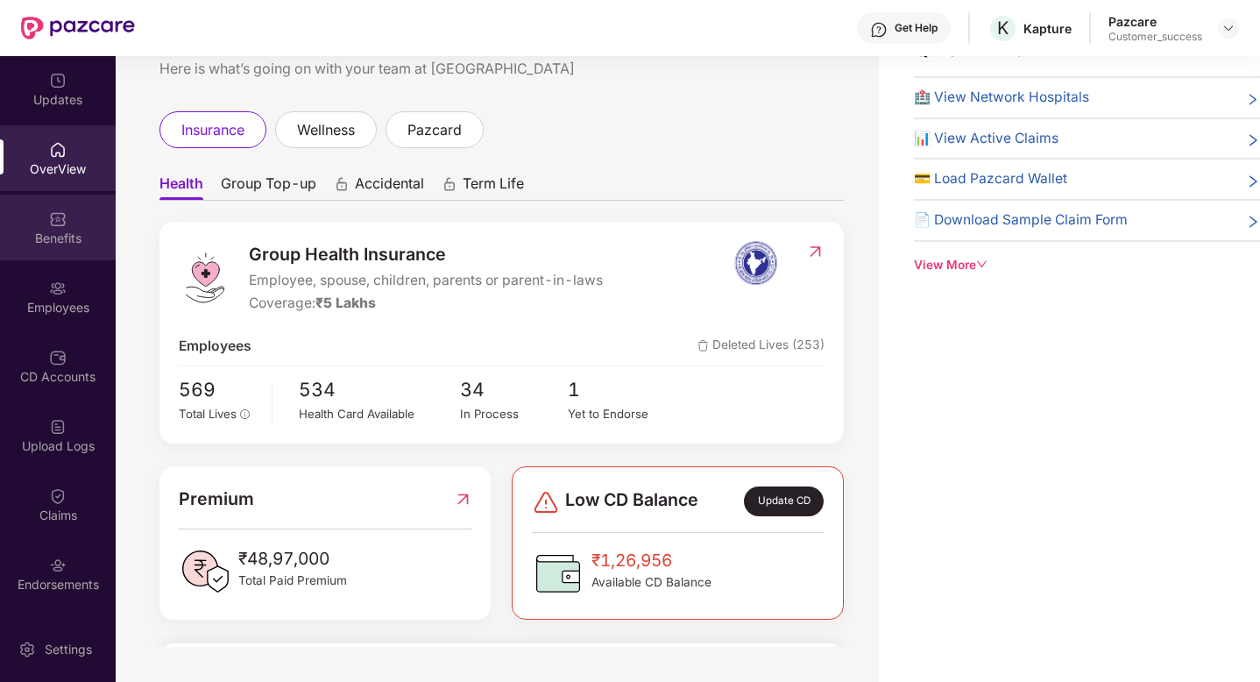
click at [31, 215] on div "Benefits" at bounding box center [58, 227] width 116 height 66
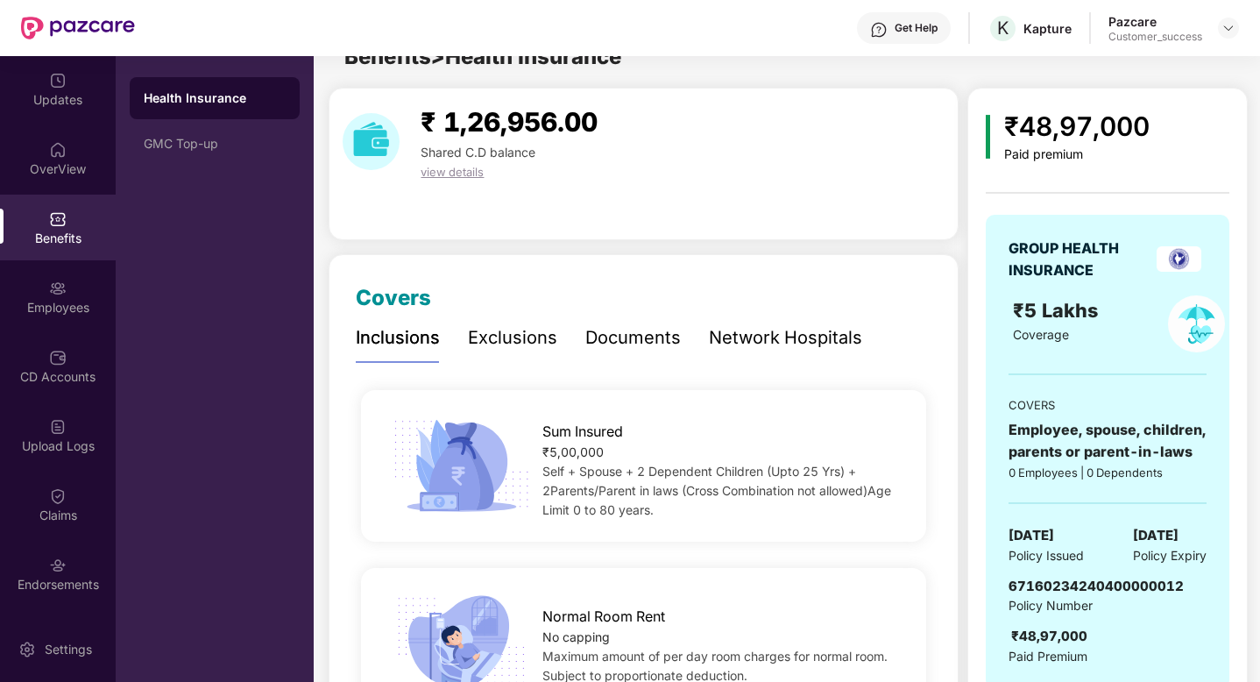
scroll to position [56, 0]
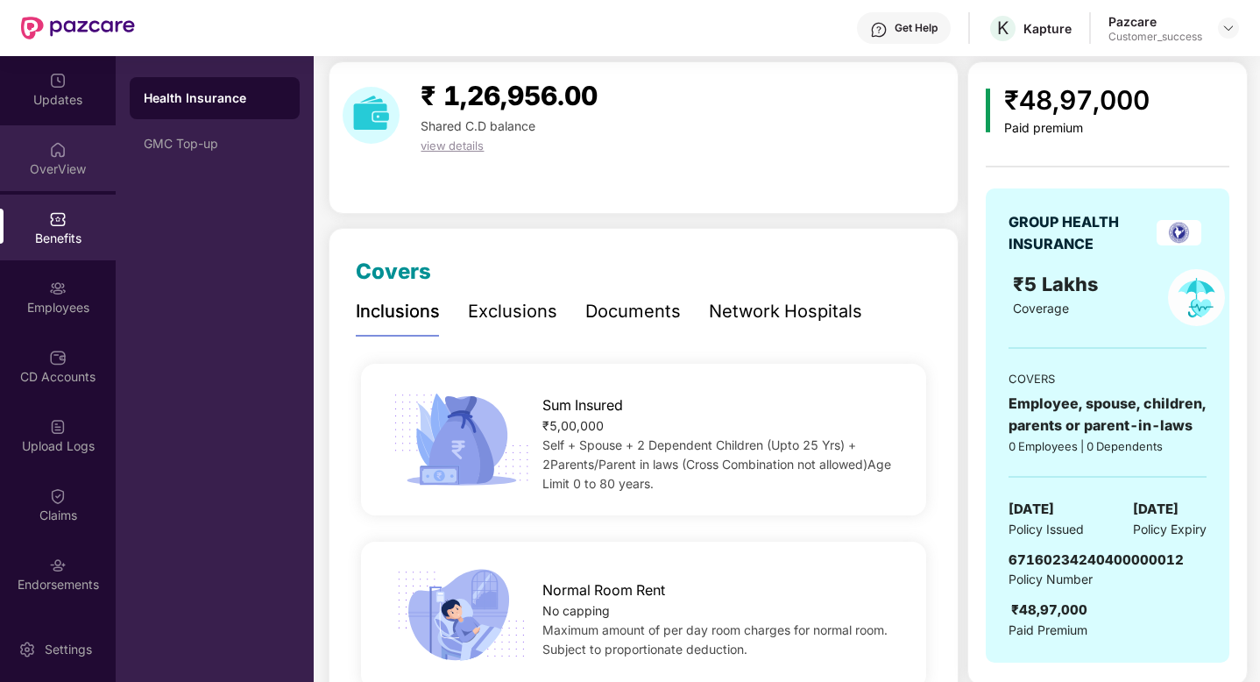
click at [40, 161] on div "OverView" at bounding box center [58, 169] width 116 height 18
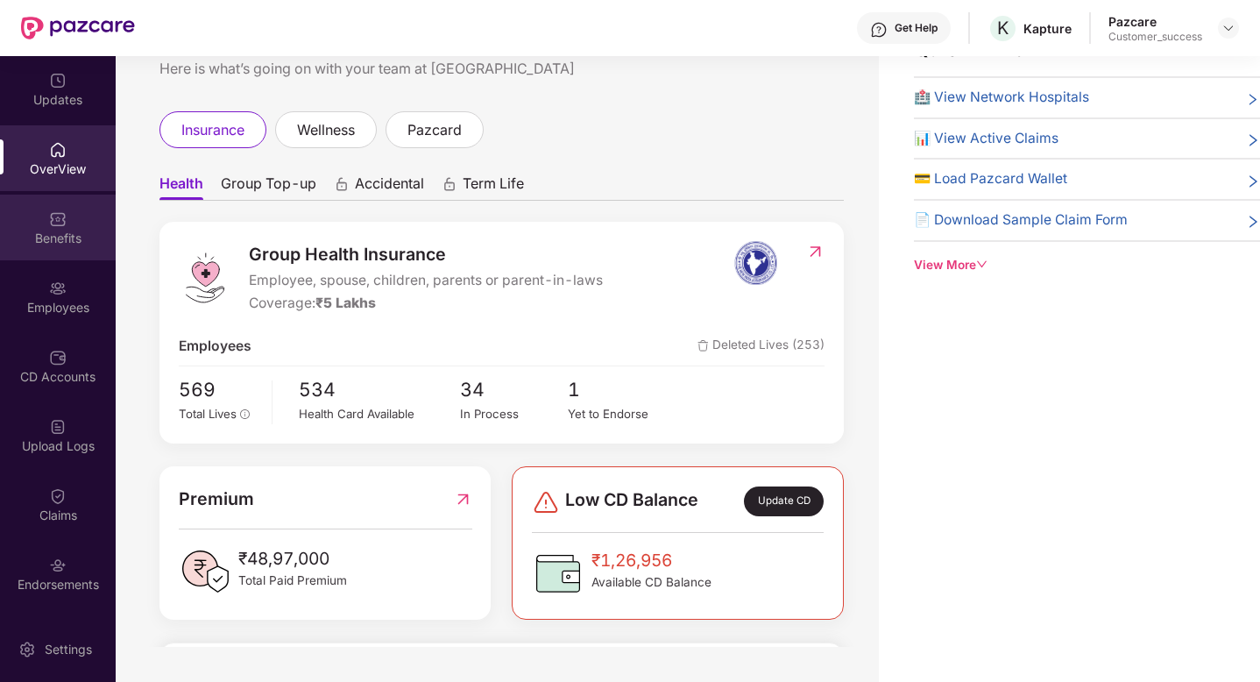
click at [49, 208] on div at bounding box center [58, 217] width 18 height 18
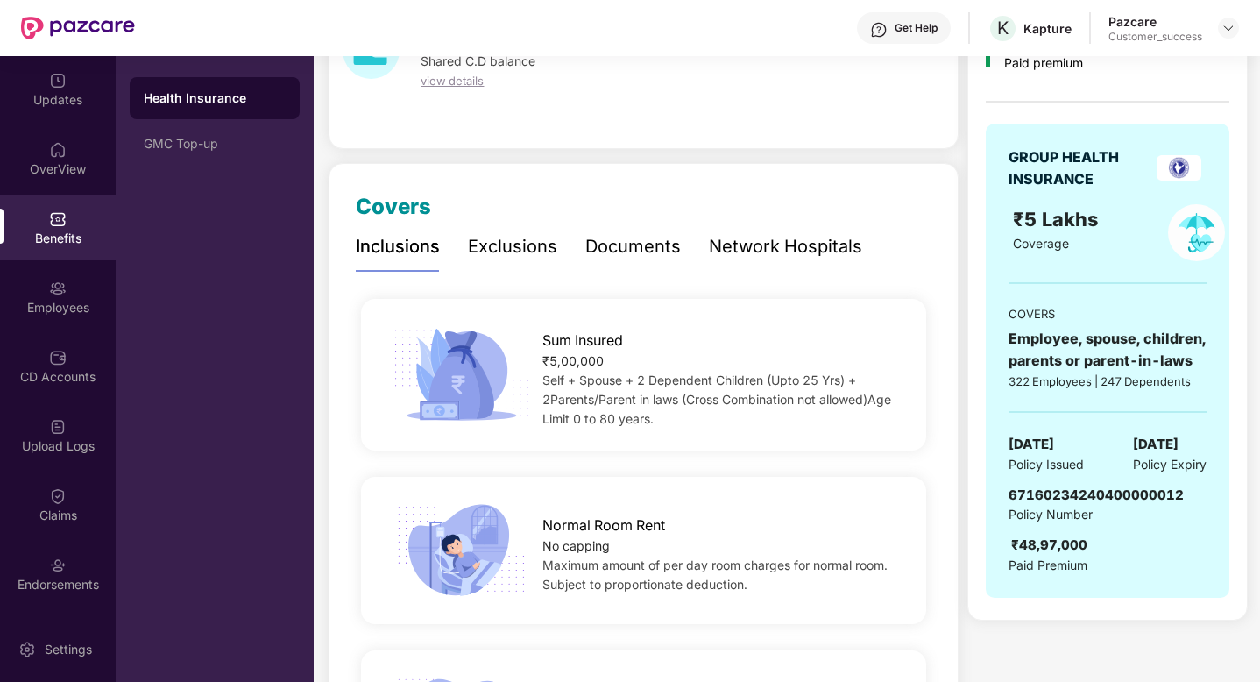
scroll to position [127, 0]
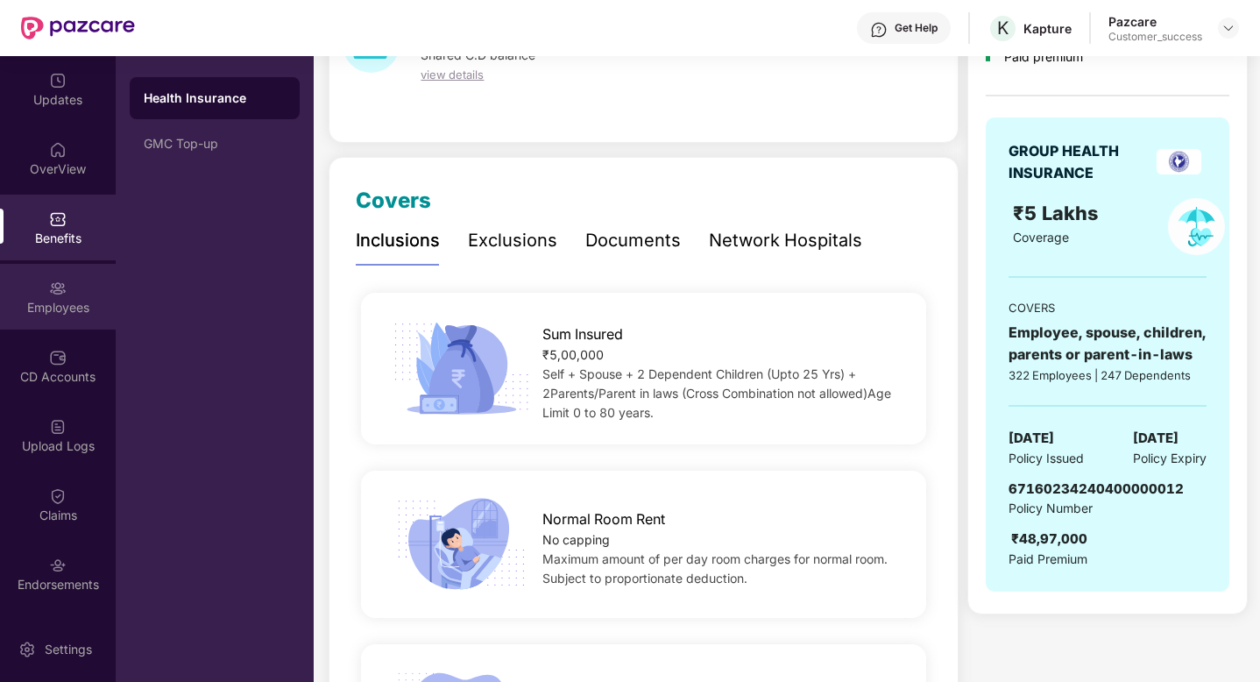
click at [49, 281] on img at bounding box center [58, 288] width 18 height 18
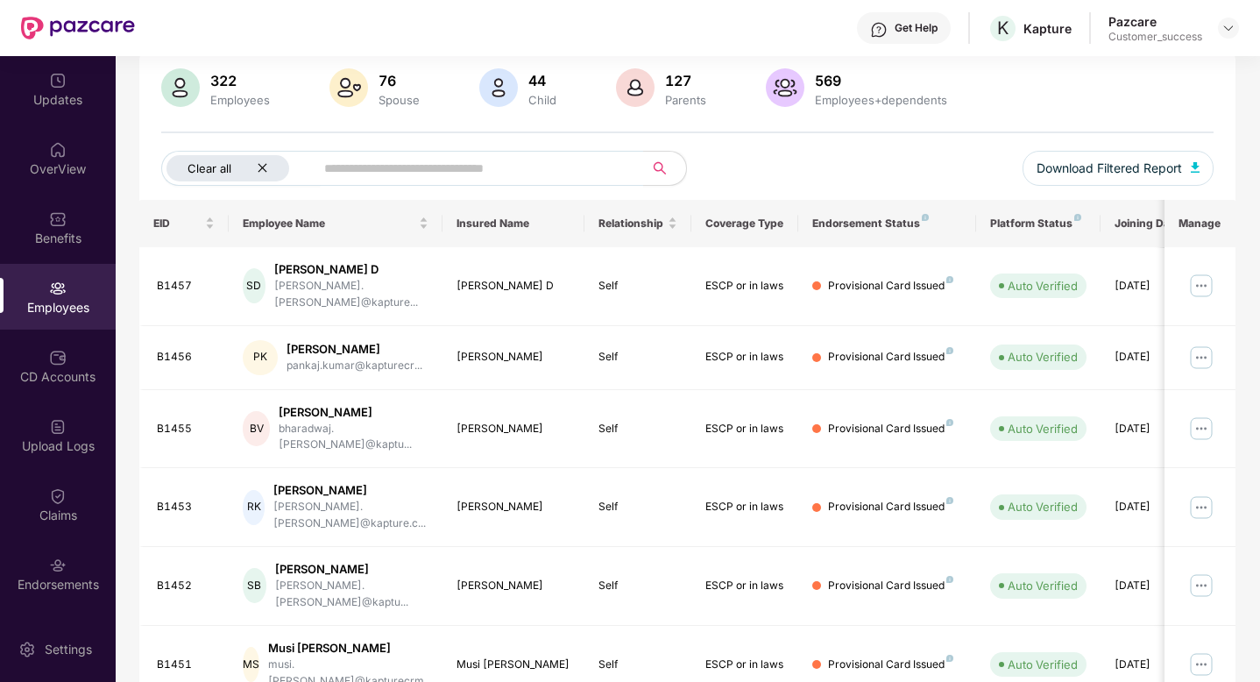
click at [269, 169] on div "Clear all" at bounding box center [227, 168] width 123 height 26
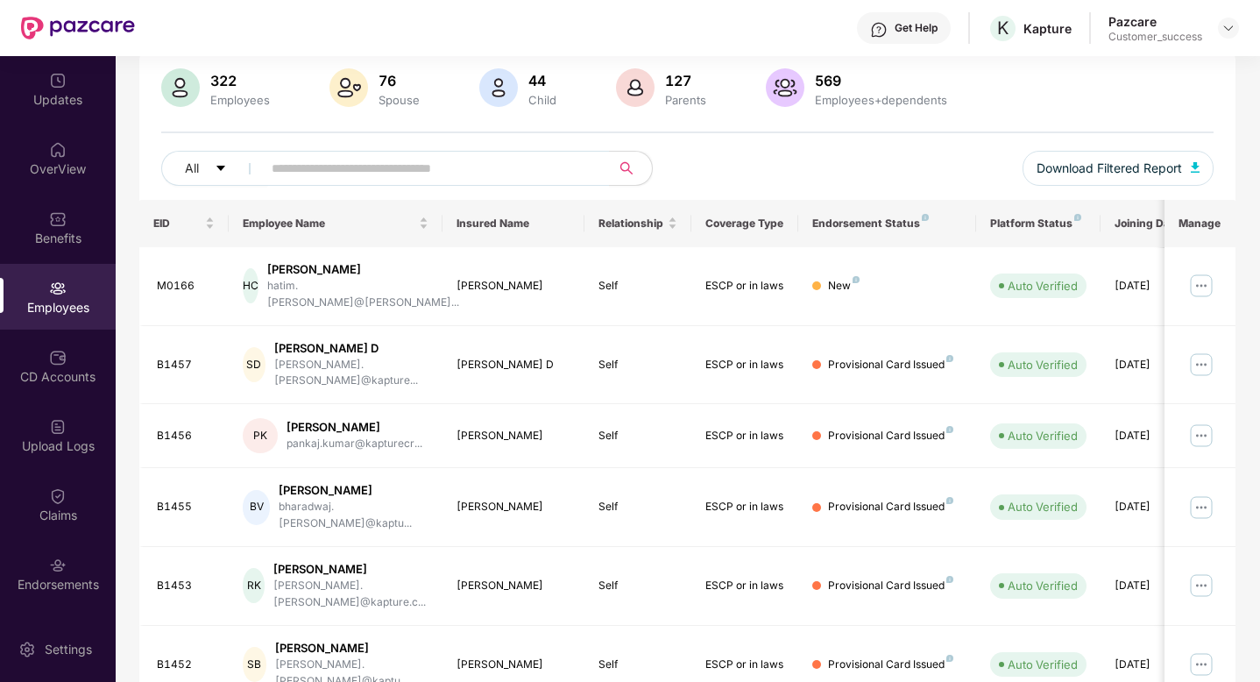
scroll to position [0, 0]
